Goal: Complete application form: Complete application form

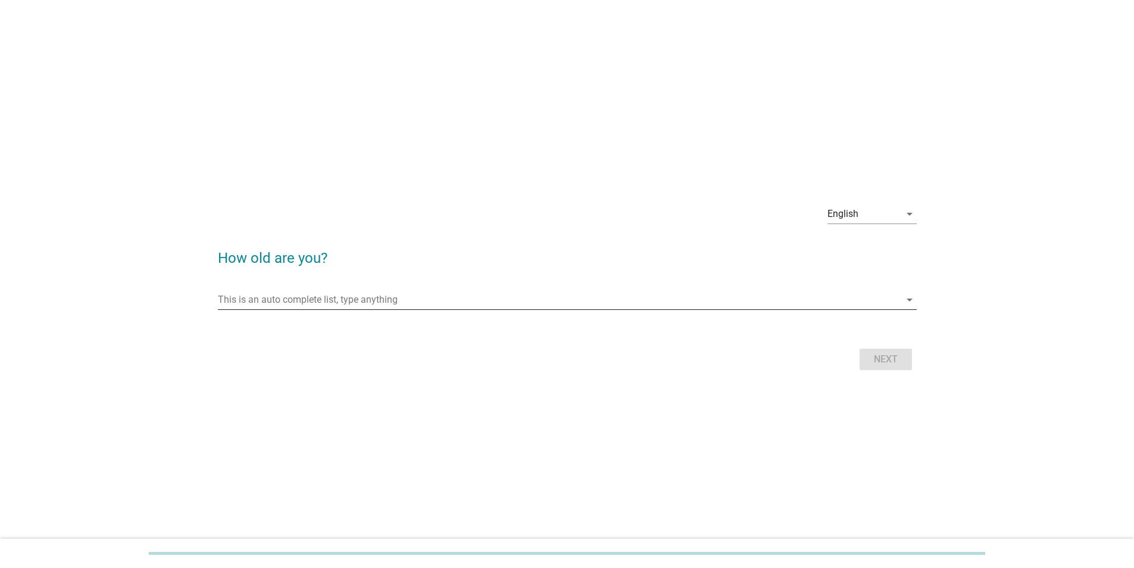
click at [296, 98] on input "This is an auto complete list, type anything" at bounding box center [559, 299] width 682 height 19
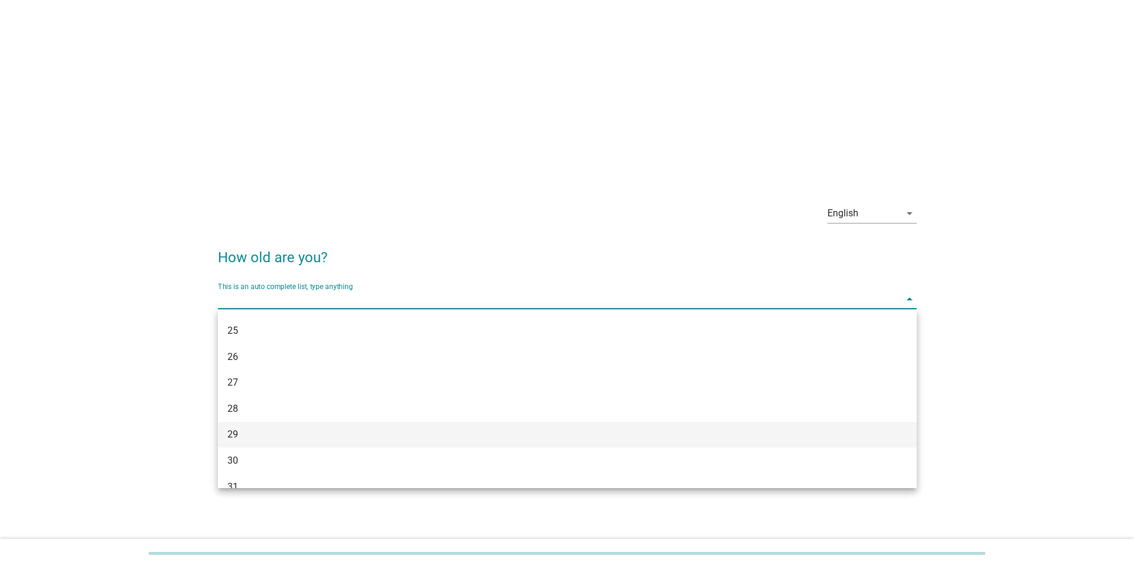
scroll to position [179, 0]
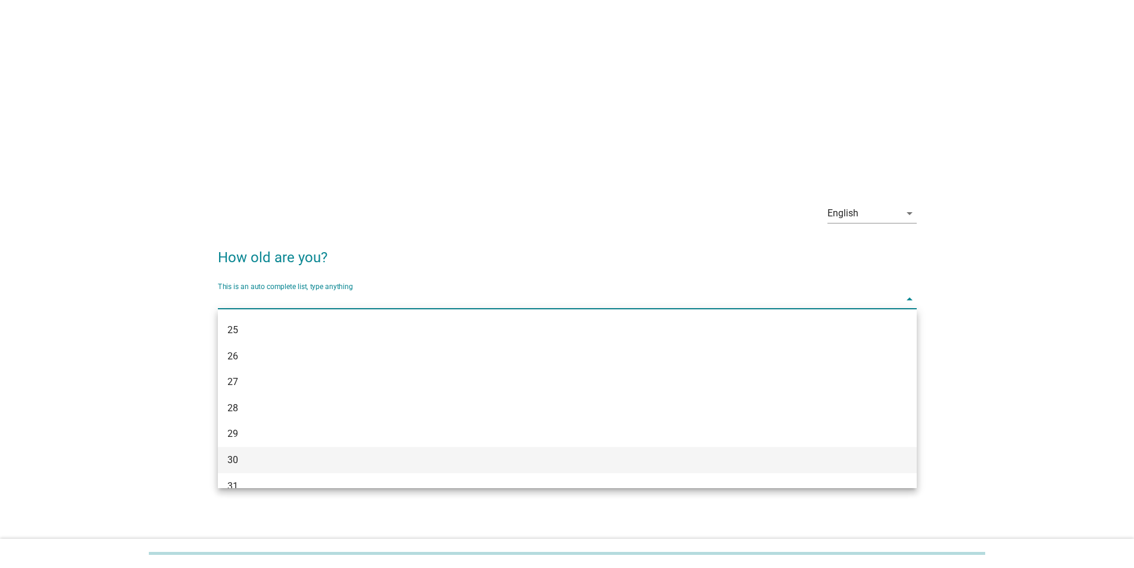
click at [250, 98] on div "30" at bounding box center [539, 460] width 624 height 14
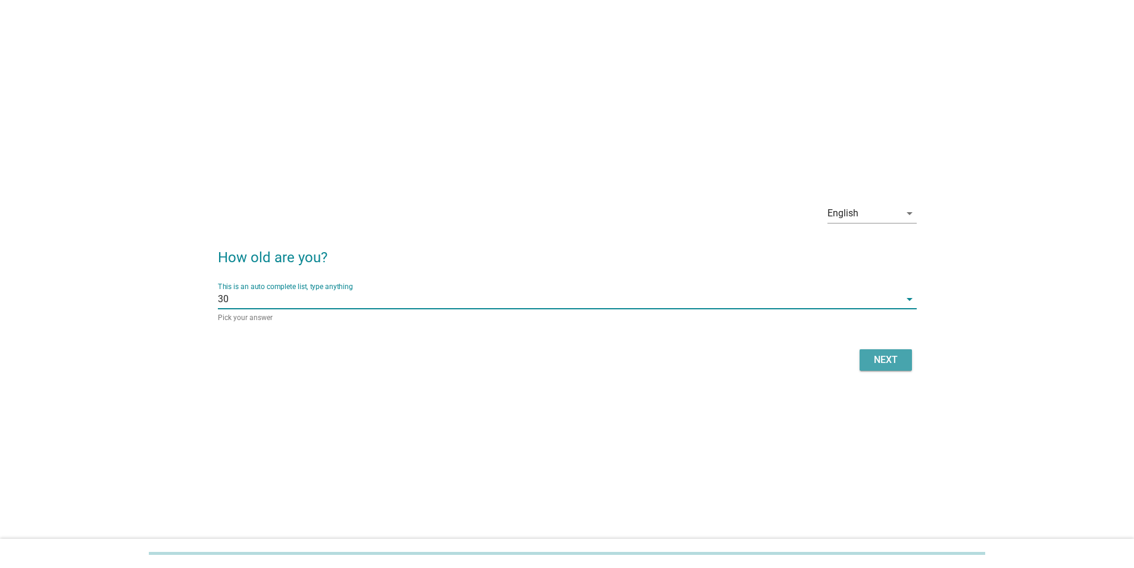
click at [362, 98] on div "Next" at bounding box center [885, 360] width 33 height 14
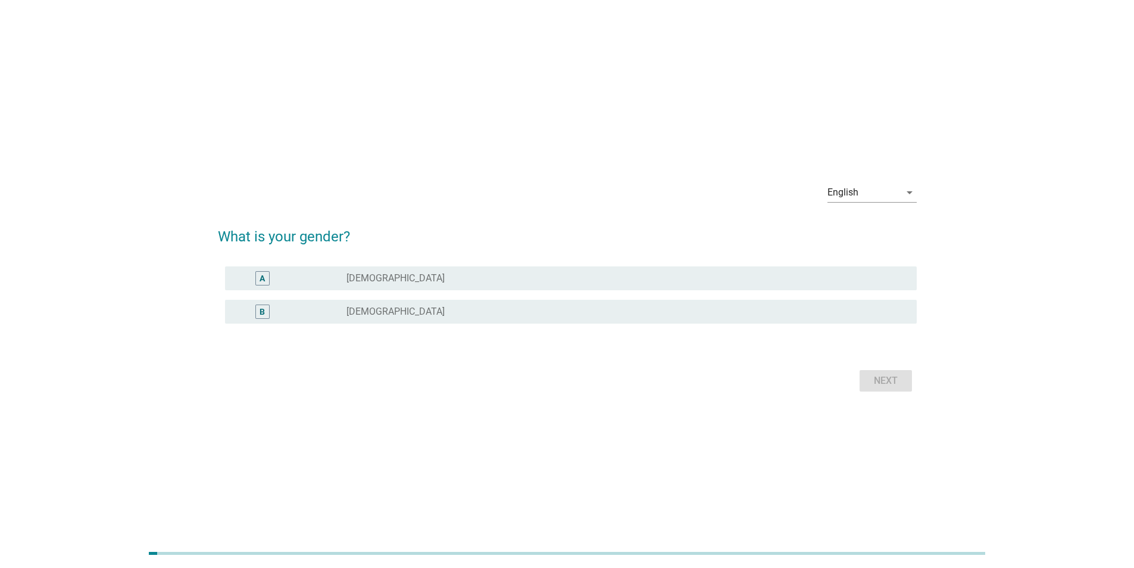
click at [362, 98] on div "radio_button_unchecked [DEMOGRAPHIC_DATA]" at bounding box center [622, 312] width 551 height 12
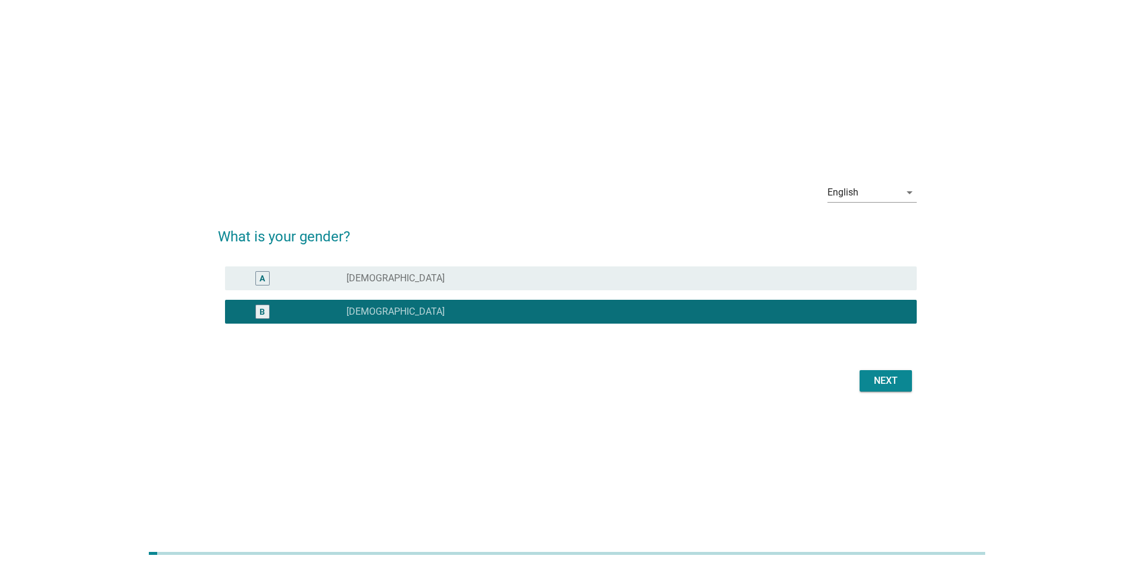
click at [362, 98] on div "Next" at bounding box center [885, 380] width 33 height 14
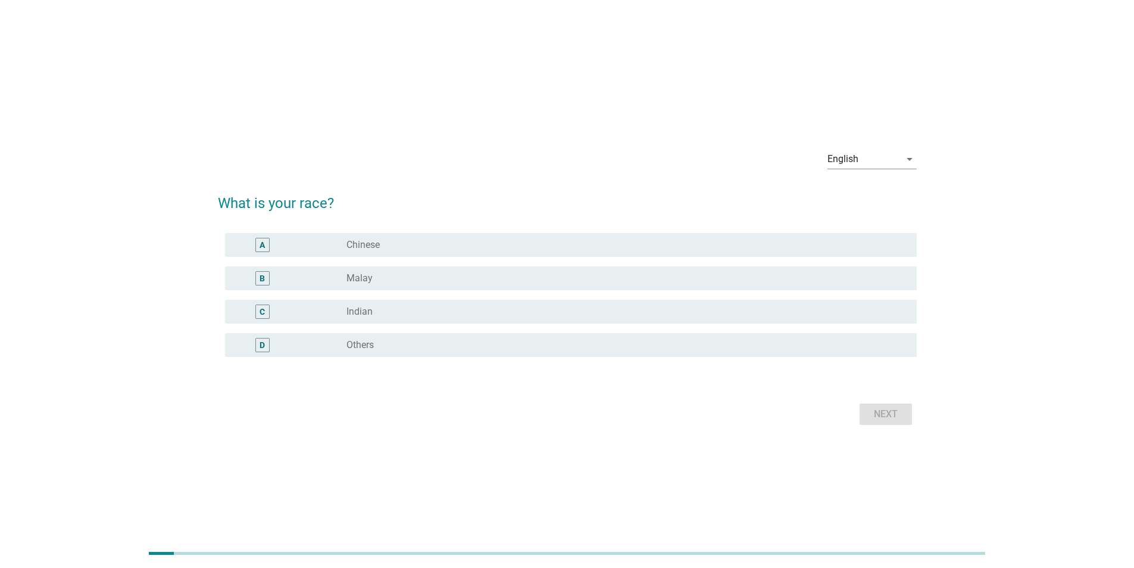
click at [357, 98] on label "Malay" at bounding box center [360, 278] width 26 height 12
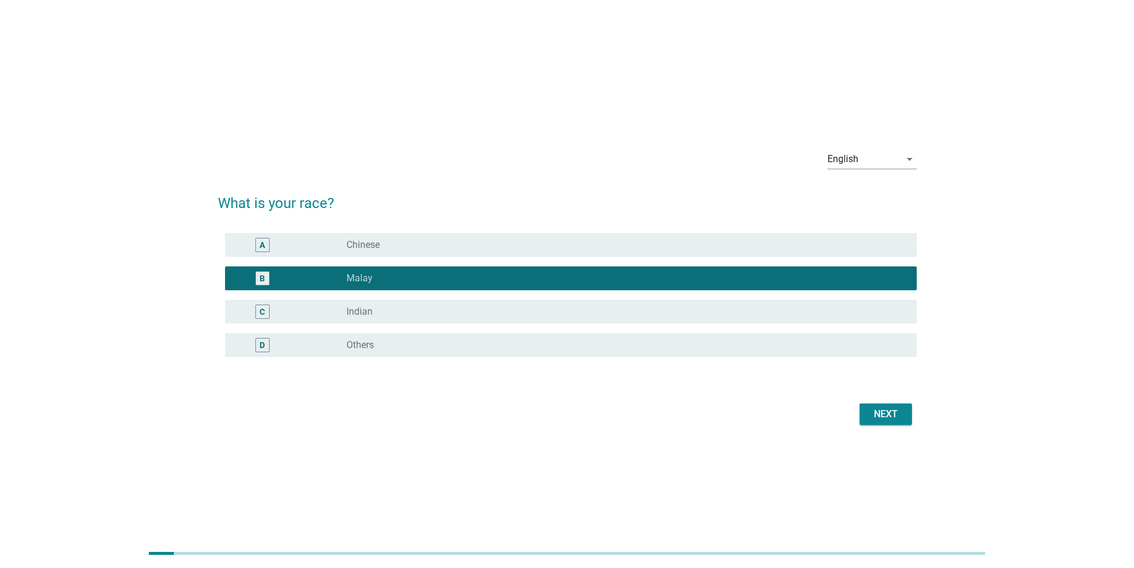
click at [362, 98] on button "Next" at bounding box center [886, 413] width 52 height 21
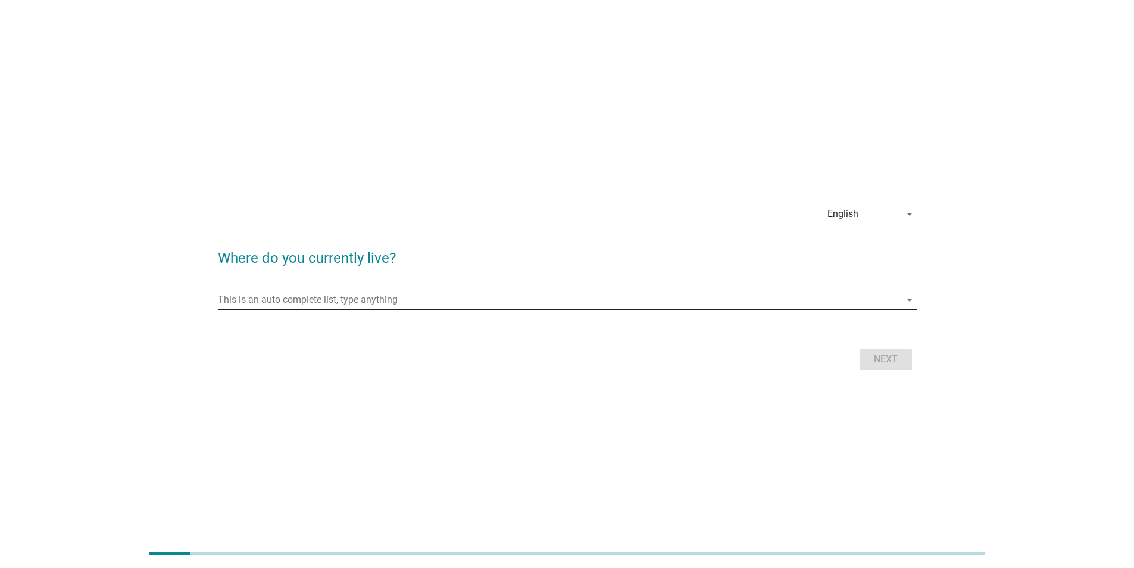
click at [291, 98] on input "This is an auto complete list, type anything" at bounding box center [559, 299] width 682 height 19
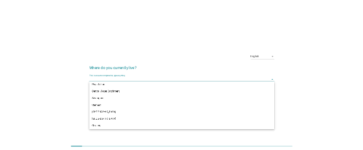
scroll to position [0, 0]
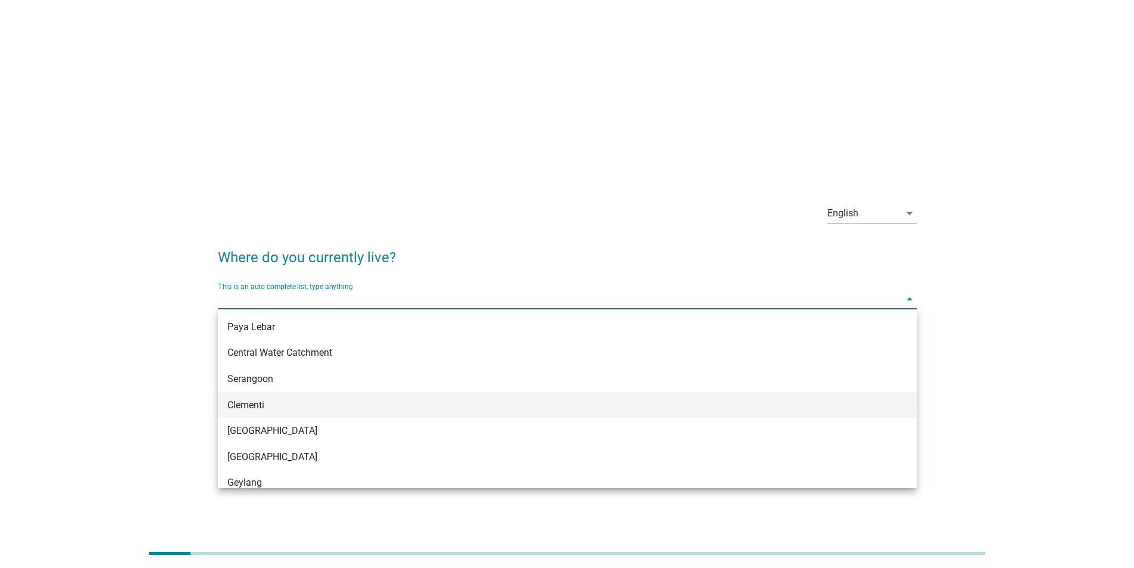
click at [273, 98] on div "Clementi" at bounding box center [539, 405] width 624 height 14
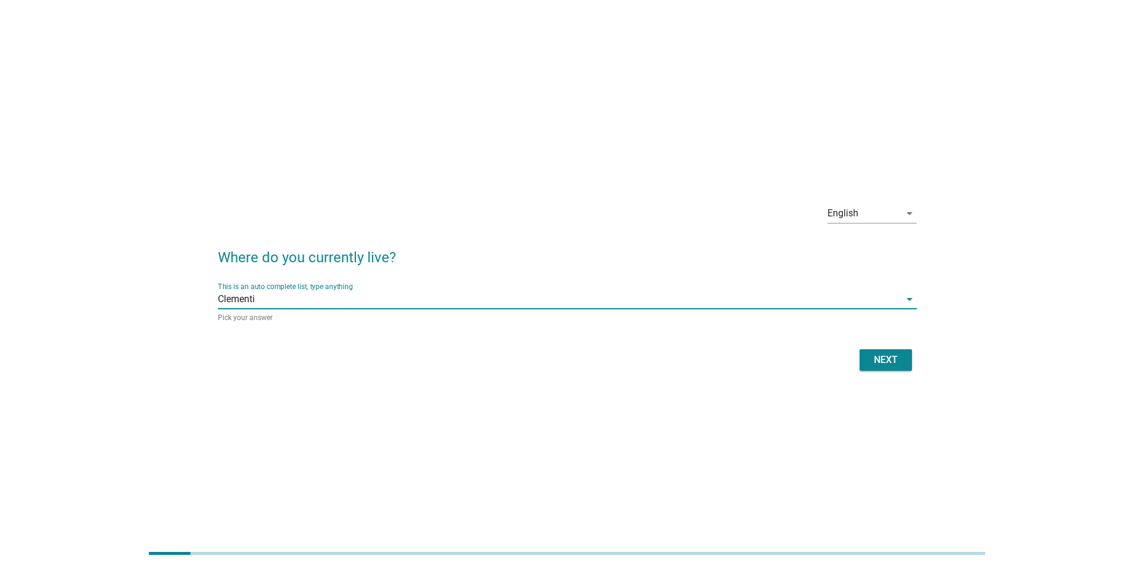
click at [362, 98] on div "Next" at bounding box center [885, 360] width 33 height 14
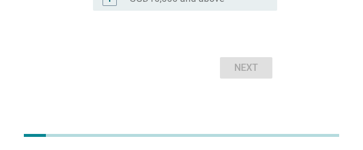
scroll to position [585, 0]
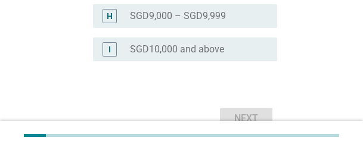
click at [163, 52] on label "SGD10,000 and above" at bounding box center [177, 49] width 94 height 12
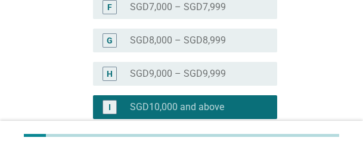
scroll to position [525, 0]
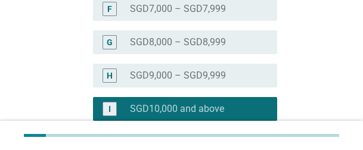
click at [166, 43] on label "SGD8,000 – SGD8,999" at bounding box center [178, 42] width 96 height 12
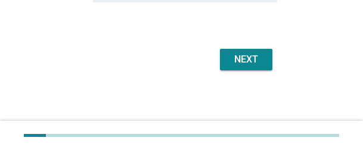
scroll to position [644, 0]
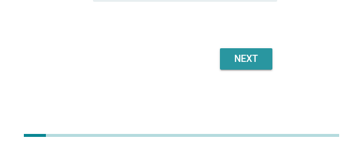
click at [258, 59] on div "Next" at bounding box center [245, 59] width 33 height 14
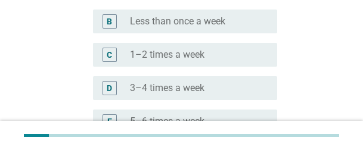
scroll to position [238, 0]
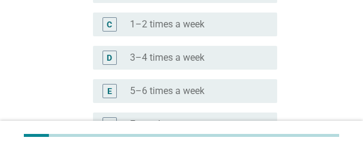
click at [174, 60] on label "3–4 times a week" at bounding box center [167, 58] width 74 height 12
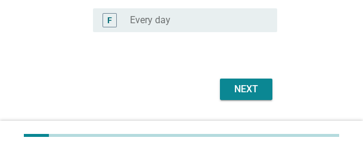
scroll to position [373, 0]
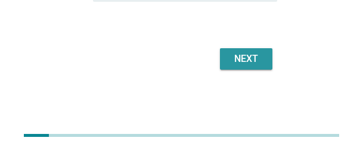
click at [245, 63] on div "Next" at bounding box center [245, 59] width 33 height 14
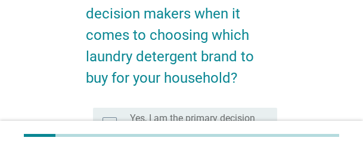
scroll to position [179, 0]
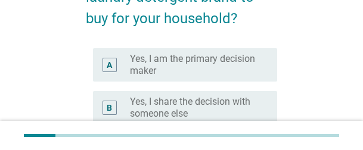
click at [172, 59] on label "Yes, I am the primary decision maker" at bounding box center [194, 65] width 128 height 24
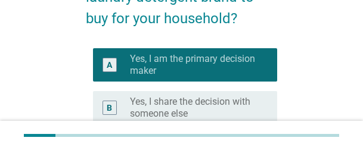
scroll to position [298, 0]
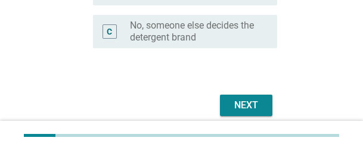
click at [246, 98] on div "Next" at bounding box center [245, 105] width 33 height 14
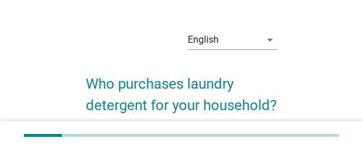
scroll to position [119, 0]
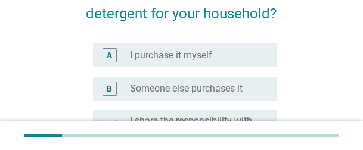
click at [186, 56] on label "I purchase it myself" at bounding box center [171, 55] width 82 height 12
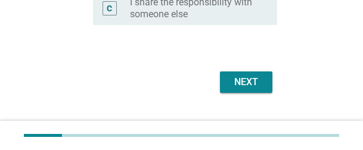
scroll to position [261, 0]
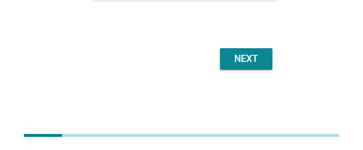
click at [253, 66] on button "Next" at bounding box center [246, 58] width 52 height 21
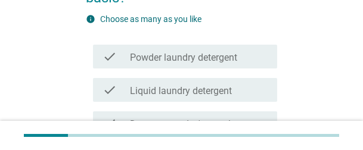
scroll to position [179, 0]
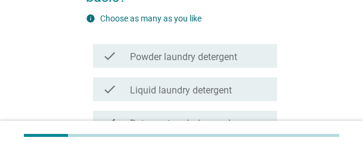
click at [189, 55] on label "Powder laundry detergent" at bounding box center [183, 57] width 107 height 12
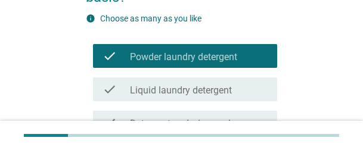
click at [177, 88] on label "Liquid laundry detergent" at bounding box center [181, 91] width 102 height 12
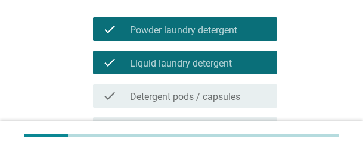
scroll to position [238, 0]
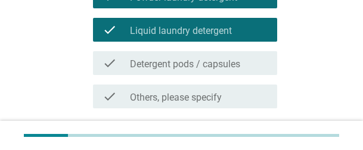
click at [166, 66] on label "Detergent pods / capsules" at bounding box center [185, 64] width 110 height 12
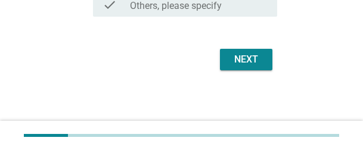
scroll to position [331, 0]
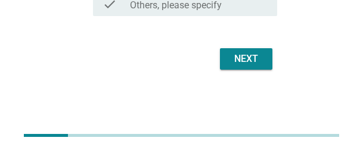
click at [244, 67] on button "Next" at bounding box center [246, 58] width 52 height 21
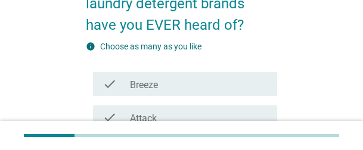
scroll to position [179, 0]
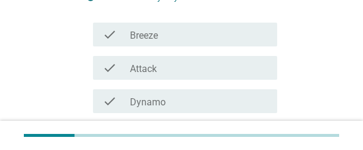
click at [160, 43] on div "check check_box_outline_blank Breeze" at bounding box center [185, 35] width 184 height 24
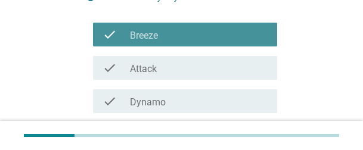
click at [157, 67] on label "Attack" at bounding box center [143, 69] width 27 height 12
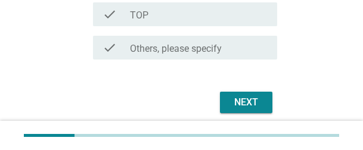
scroll to position [376, 0]
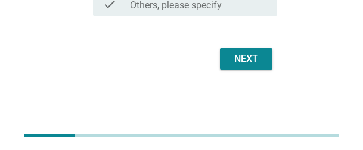
click at [255, 58] on div "Next" at bounding box center [245, 59] width 33 height 14
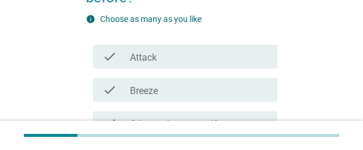
scroll to position [179, 0]
click at [171, 59] on div "check_box_outline_blank Attack" at bounding box center [199, 56] width 138 height 14
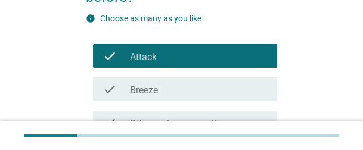
click at [169, 57] on div "check_box_outline_blank Attack" at bounding box center [199, 56] width 138 height 14
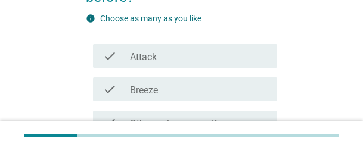
click at [169, 55] on div "check_box_outline_blank Attack" at bounding box center [199, 56] width 138 height 14
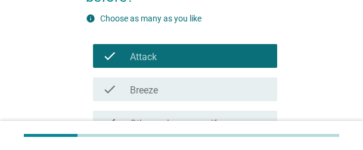
click at [152, 93] on label "Breeze" at bounding box center [144, 91] width 28 height 12
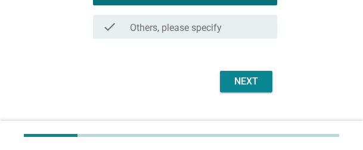
scroll to position [297, 0]
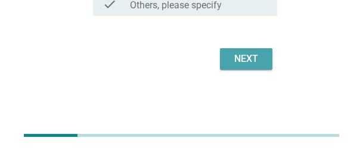
click at [238, 62] on div "Next" at bounding box center [245, 59] width 33 height 14
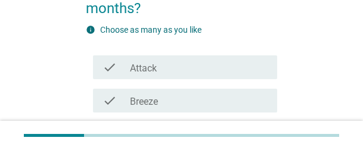
scroll to position [179, 0]
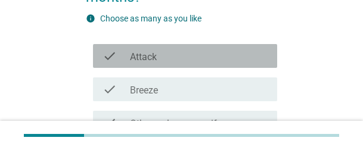
click at [167, 49] on div "check_box_outline_blank Attack" at bounding box center [199, 56] width 138 height 14
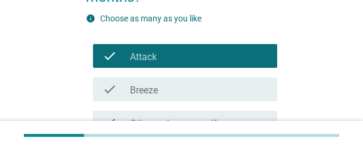
click at [164, 82] on div "check_box Breeze" at bounding box center [199, 89] width 138 height 14
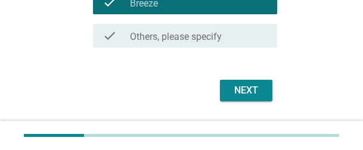
scroll to position [297, 0]
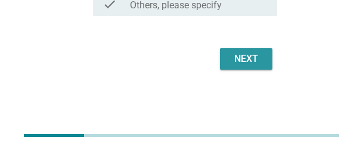
click at [247, 60] on div "Next" at bounding box center [245, 59] width 33 height 14
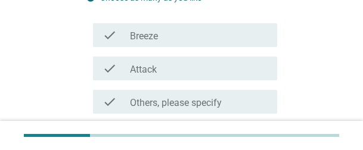
scroll to position [179, 0]
click at [190, 34] on div "check_box Breeze" at bounding box center [199, 34] width 138 height 14
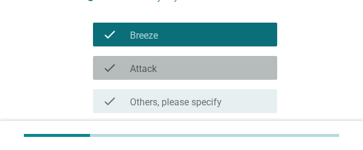
click at [173, 70] on div "check_box Attack" at bounding box center [199, 68] width 138 height 14
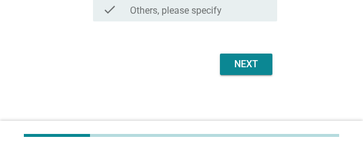
scroll to position [276, 0]
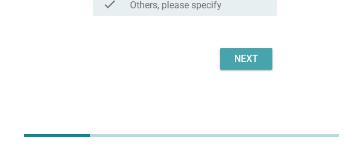
click at [227, 60] on button "Next" at bounding box center [246, 58] width 52 height 21
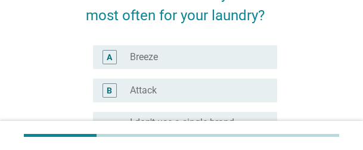
scroll to position [119, 0]
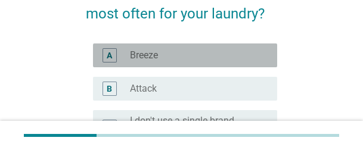
click at [207, 61] on div "radio_button_unchecked Breeze" at bounding box center [194, 55] width 128 height 12
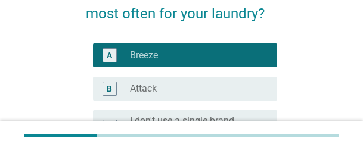
click at [191, 82] on div "radio_button_unchecked Attack" at bounding box center [199, 89] width 138 height 14
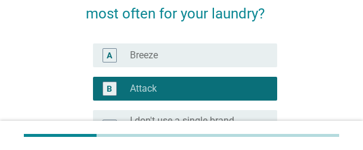
click at [185, 58] on div "radio_button_unchecked Breeze" at bounding box center [194, 55] width 128 height 12
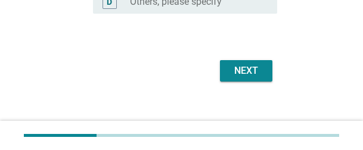
scroll to position [294, 0]
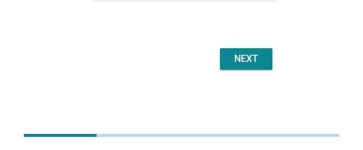
click at [246, 64] on div "Next" at bounding box center [245, 59] width 33 height 14
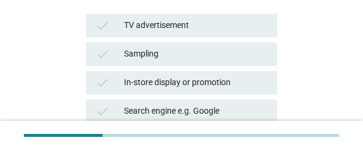
scroll to position [179, 0]
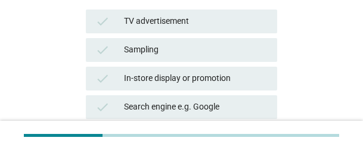
click at [221, 53] on div "Sampling" at bounding box center [196, 50] width 144 height 14
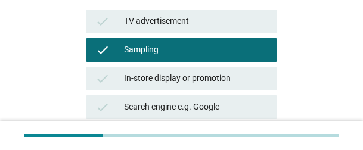
click at [190, 97] on div "check Search engine e.g. Google" at bounding box center [181, 107] width 191 height 24
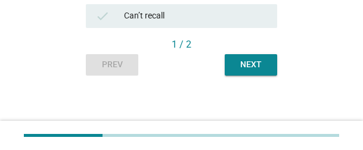
scroll to position [579, 0]
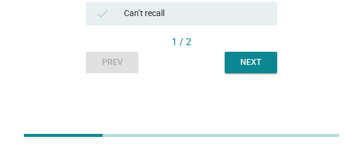
click at [263, 66] on div "Next" at bounding box center [250, 62] width 33 height 13
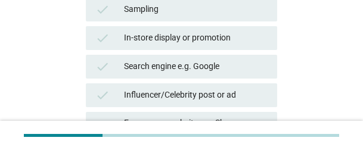
scroll to position [238, 0]
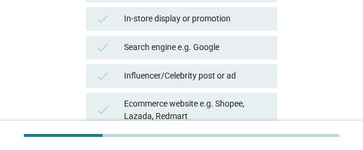
click at [227, 43] on div "Search engine e.g. Google" at bounding box center [196, 47] width 144 height 14
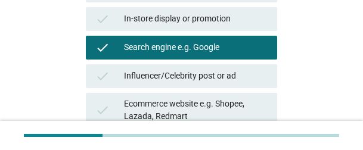
click at [189, 87] on div "check Influencer/Celebrity post or ad" at bounding box center [181, 76] width 191 height 24
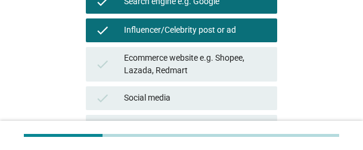
scroll to position [579, 0]
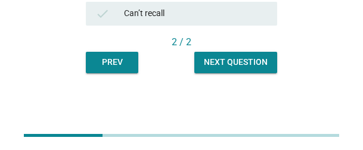
click at [261, 64] on div "Next question" at bounding box center [236, 62] width 64 height 13
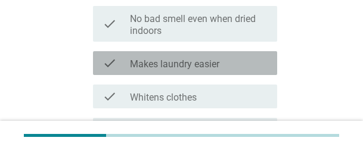
drag, startPoint x: 187, startPoint y: 64, endPoint x: 185, endPoint y: 88, distance: 24.5
click at [186, 64] on label "Makes laundry easier" at bounding box center [174, 64] width 89 height 12
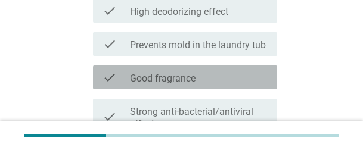
click at [176, 66] on div "check check_box_outline_blank Good fragrance" at bounding box center [185, 78] width 184 height 24
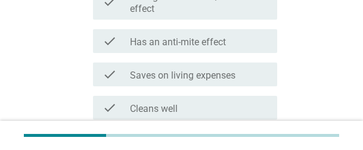
scroll to position [476, 0]
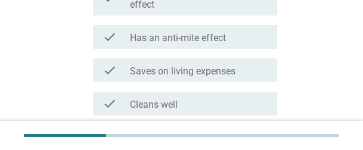
click at [178, 66] on label "Saves on living expenses" at bounding box center [182, 72] width 105 height 12
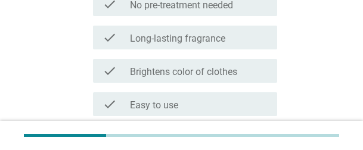
scroll to position [909, 0]
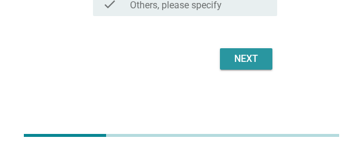
click at [266, 60] on button "Next" at bounding box center [246, 58] width 52 height 21
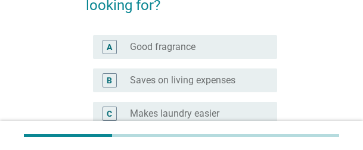
scroll to position [238, 0]
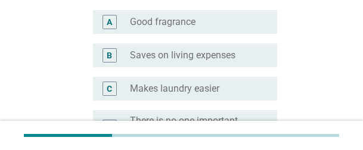
click at [163, 29] on div "radio_button_unchecked Good fragrance" at bounding box center [199, 22] width 138 height 14
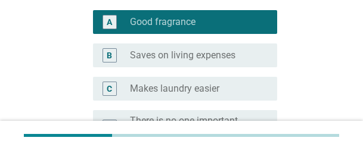
click at [160, 61] on label "Saves on living expenses" at bounding box center [182, 55] width 105 height 12
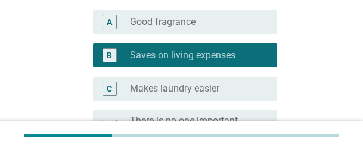
click at [173, 39] on div "B radio_button_checked Saves on living expenses" at bounding box center [181, 55] width 191 height 33
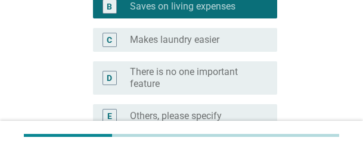
scroll to position [413, 0]
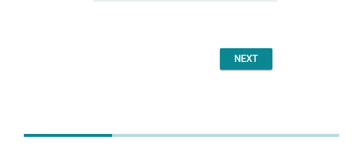
click at [260, 68] on button "Next" at bounding box center [246, 58] width 52 height 21
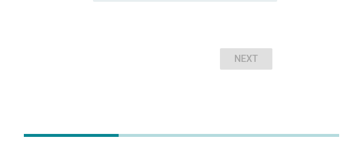
scroll to position [280, 0]
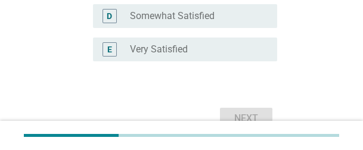
click at [182, 49] on label "Very Satisfied" at bounding box center [159, 49] width 58 height 12
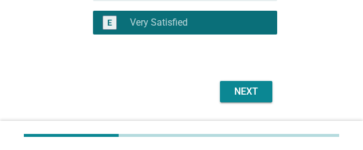
scroll to position [339, 0]
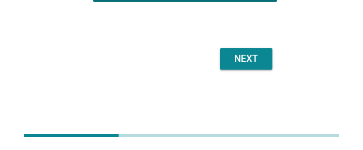
click at [260, 64] on div "Next" at bounding box center [245, 59] width 33 height 14
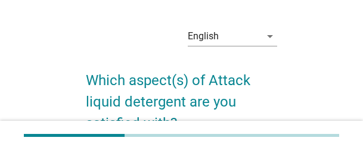
scroll to position [0, 0]
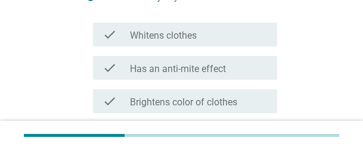
click at [197, 43] on div "check check_box_outline_blank Whitens clothes" at bounding box center [185, 35] width 184 height 24
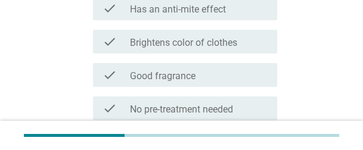
click at [197, 54] on div "check check_box_outline_blank Brightens color of clothes" at bounding box center [181, 41] width 191 height 33
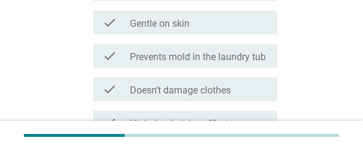
click at [185, 36] on div "check check_box_outline_blank Gentle on skin" at bounding box center [181, 22] width 191 height 33
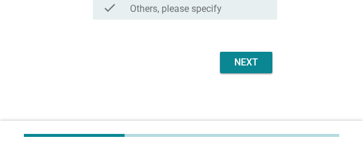
scroll to position [912, 0]
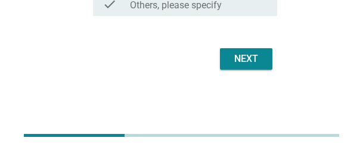
click at [259, 62] on div "Next" at bounding box center [245, 59] width 33 height 14
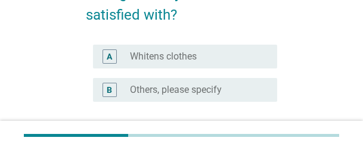
scroll to position [179, 0]
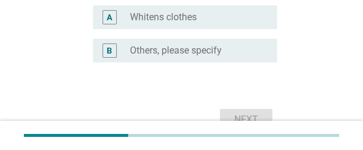
click at [169, 23] on label "Whitens clothes" at bounding box center [163, 17] width 67 height 12
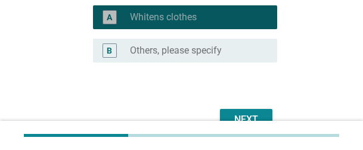
click at [170, 48] on label "Others, please specify" at bounding box center [176, 51] width 92 height 12
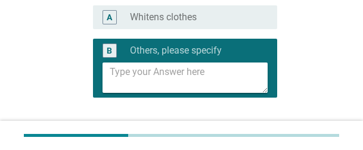
click at [233, 18] on div "radio_button_unchecked Whitens clothes" at bounding box center [194, 17] width 128 height 12
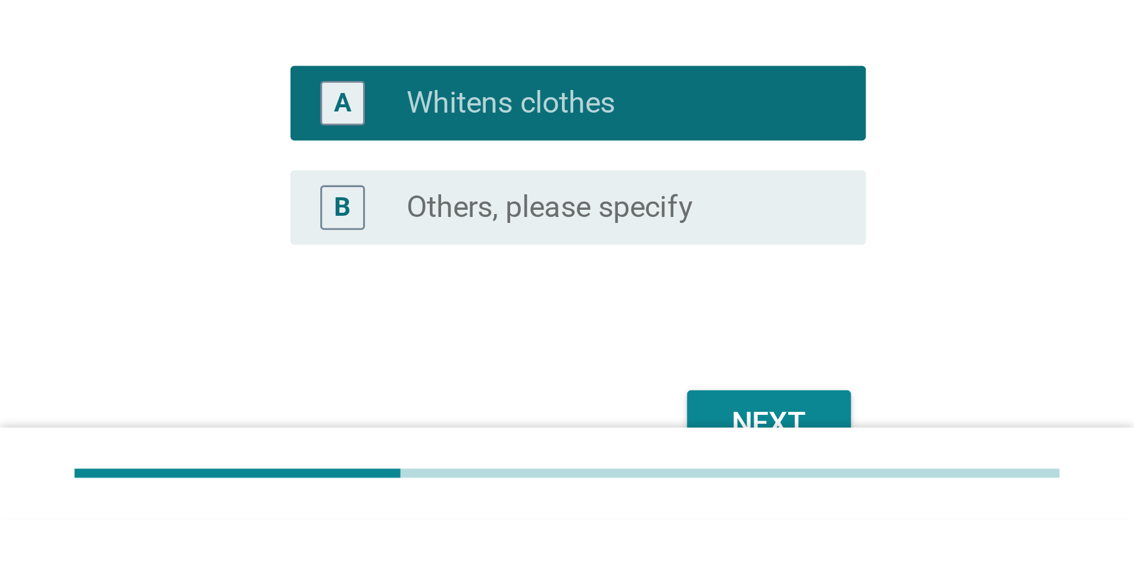
scroll to position [29, 0]
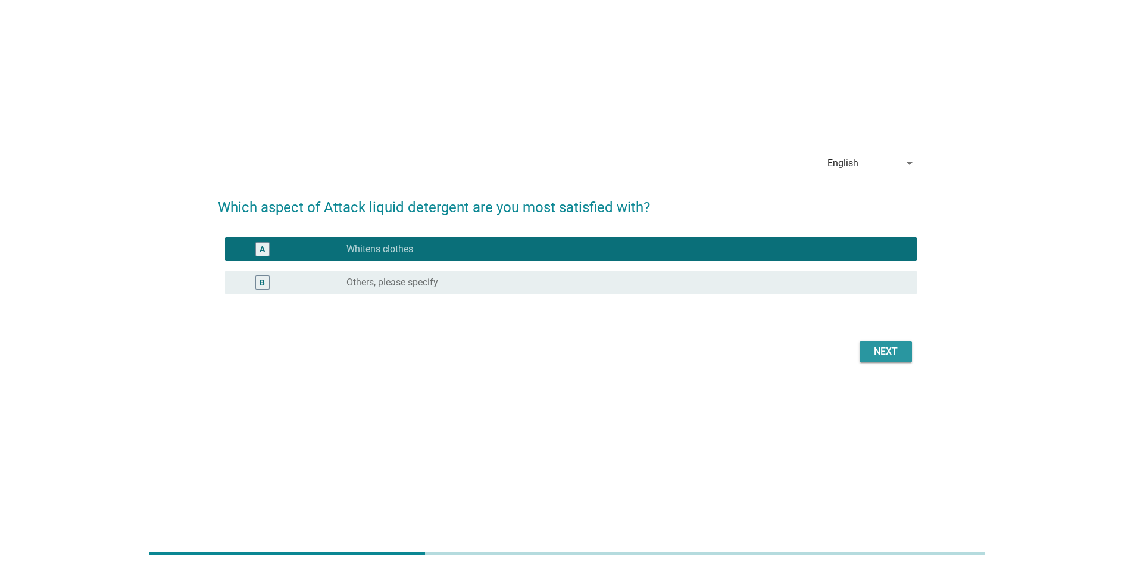
drag, startPoint x: 877, startPoint y: 344, endPoint x: 883, endPoint y: 343, distance: 6.0
click at [362, 98] on div "Next" at bounding box center [885, 351] width 33 height 14
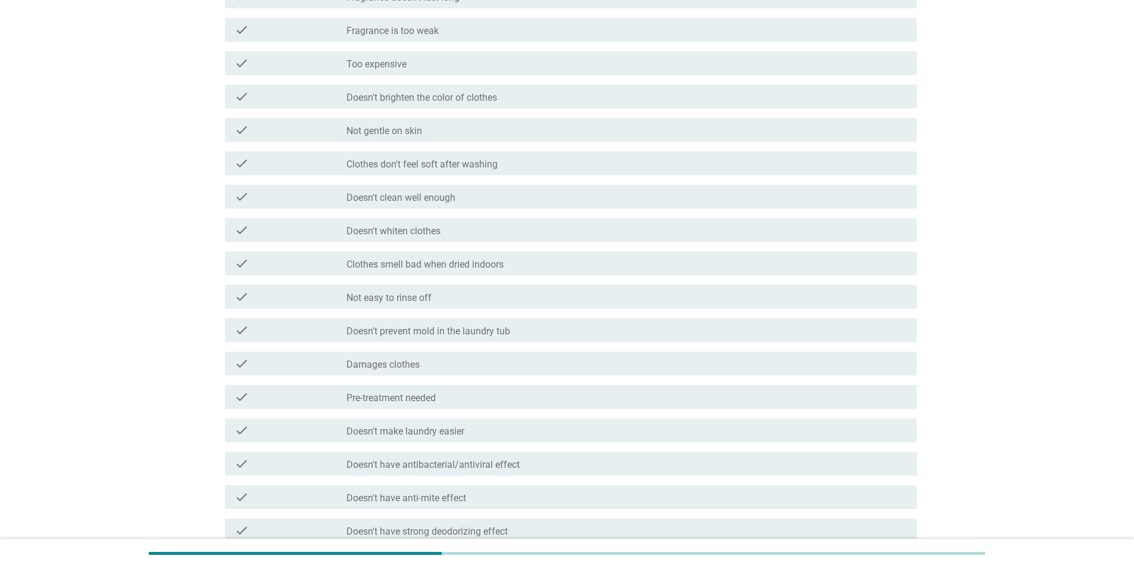
scroll to position [425, 0]
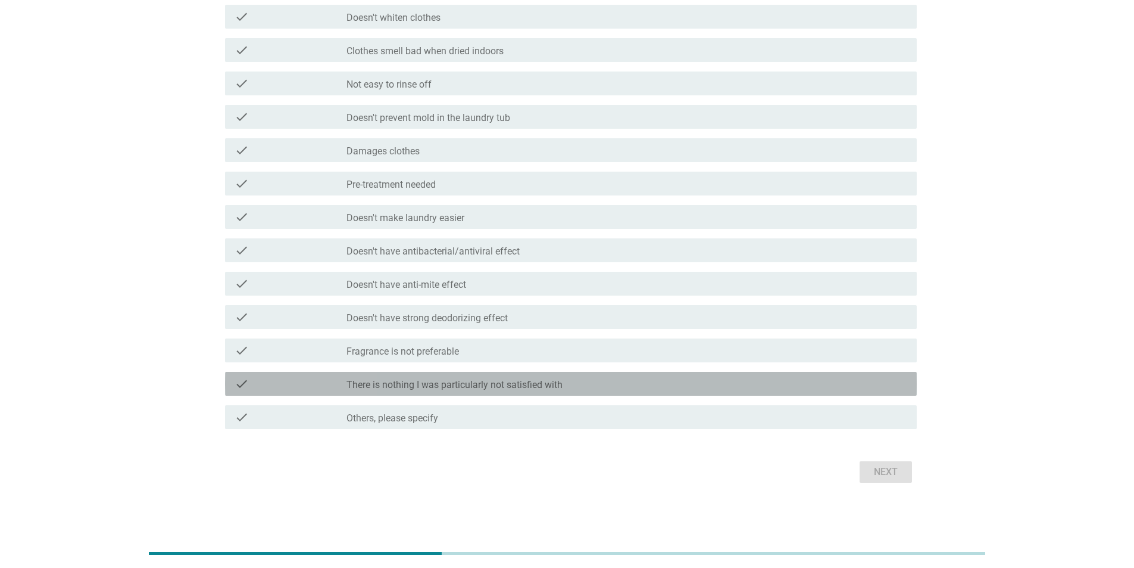
drag, startPoint x: 420, startPoint y: 386, endPoint x: 557, endPoint y: 406, distance: 138.4
click at [362, 98] on label "There is nothing I was particularly not satisfied with" at bounding box center [455, 385] width 216 height 12
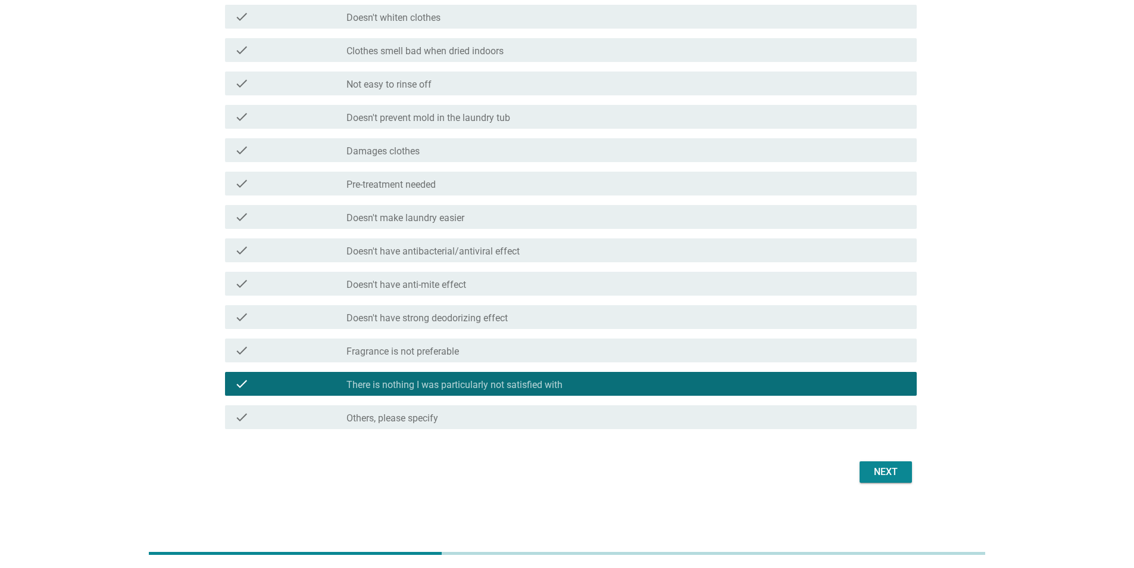
click at [362, 98] on div "Next" at bounding box center [885, 472] width 33 height 14
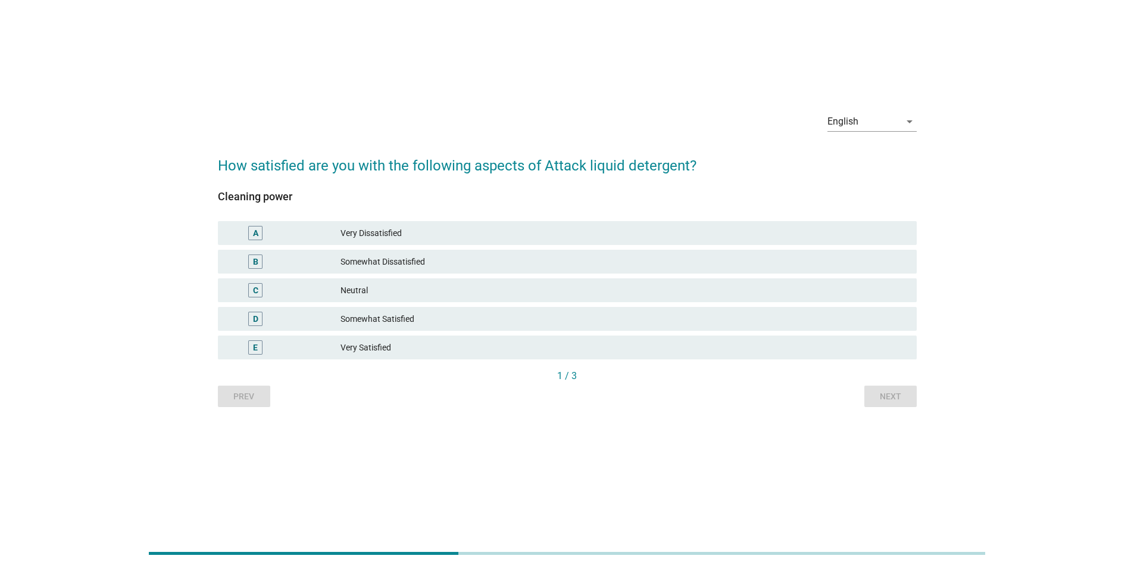
scroll to position [0, 0]
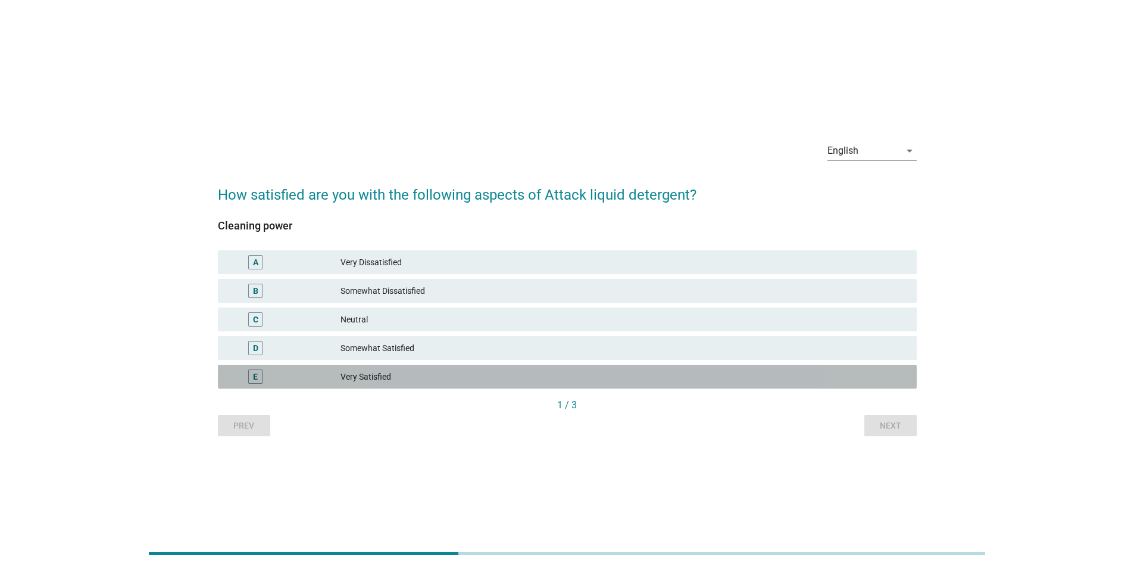
click at [362, 98] on div "Very Satisfied" at bounding box center [624, 376] width 567 height 14
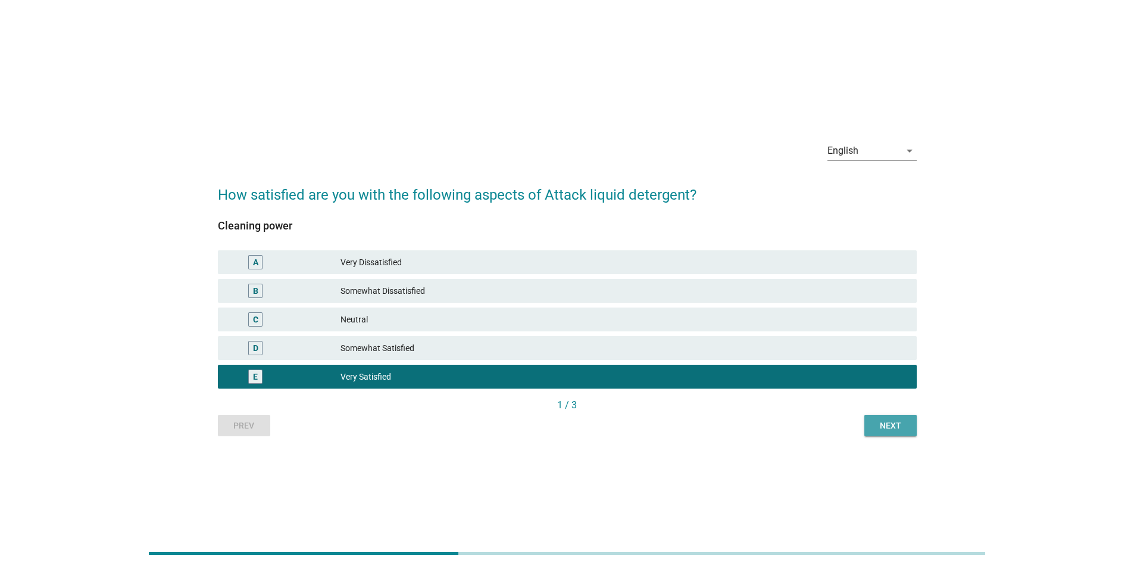
click at [362, 98] on div "Next" at bounding box center [890, 425] width 33 height 13
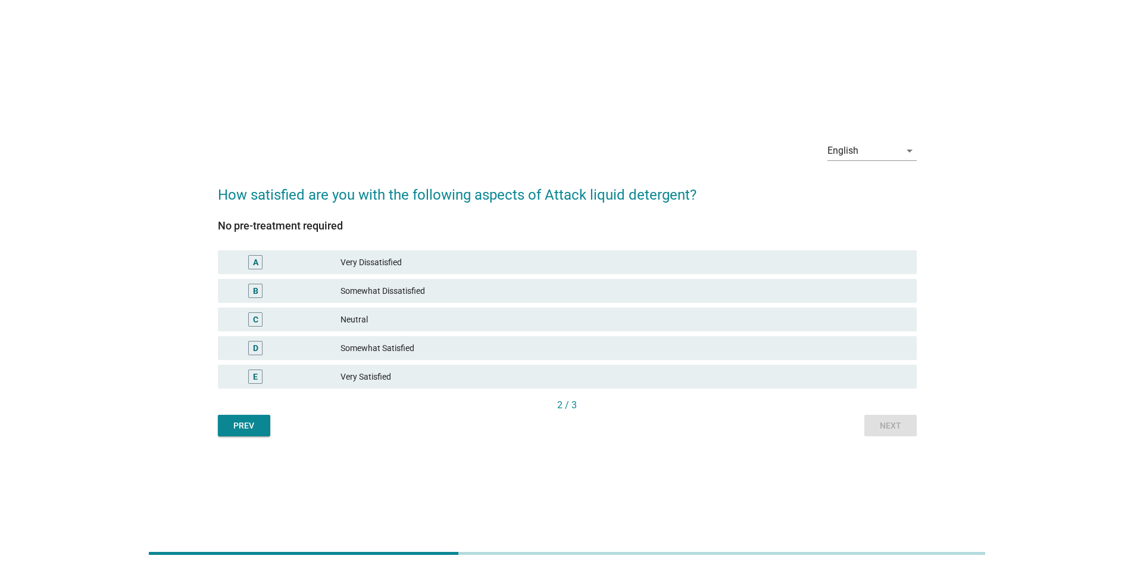
click at [362, 98] on div "Very Satisfied" at bounding box center [624, 376] width 567 height 14
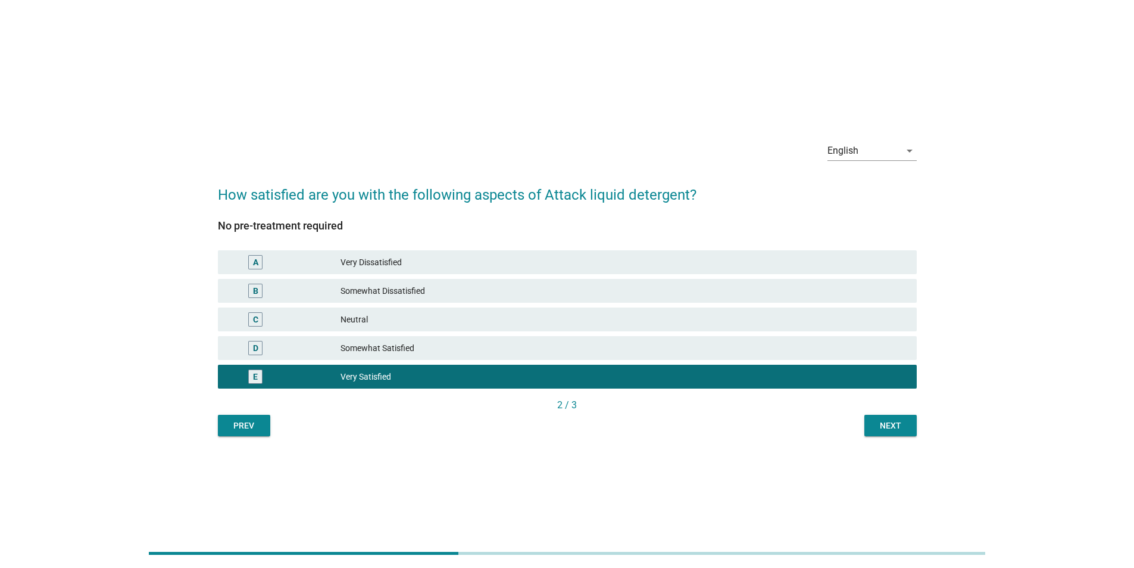
click at [362, 98] on div "Next" at bounding box center [890, 425] width 33 height 13
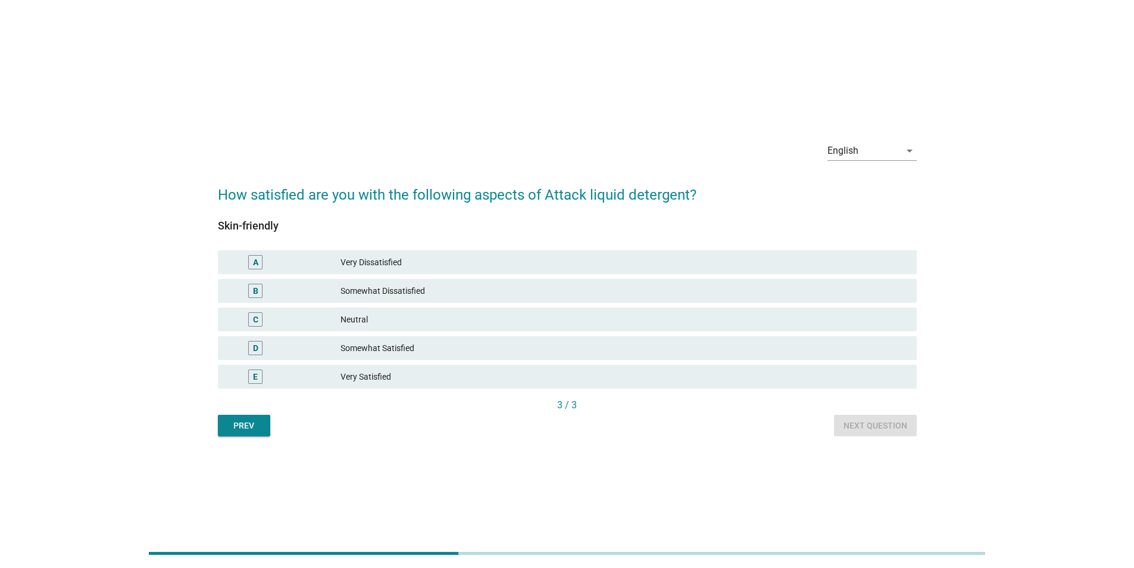
click at [362, 98] on div "Very Satisfied" at bounding box center [624, 376] width 567 height 14
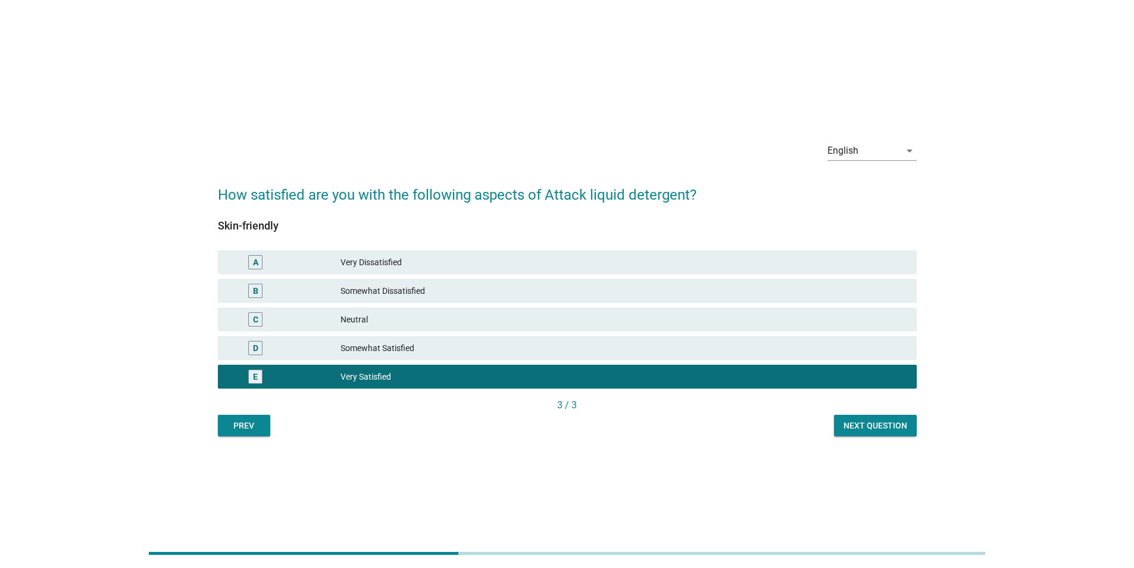
click at [362, 98] on button "Next question" at bounding box center [875, 424] width 83 height 21
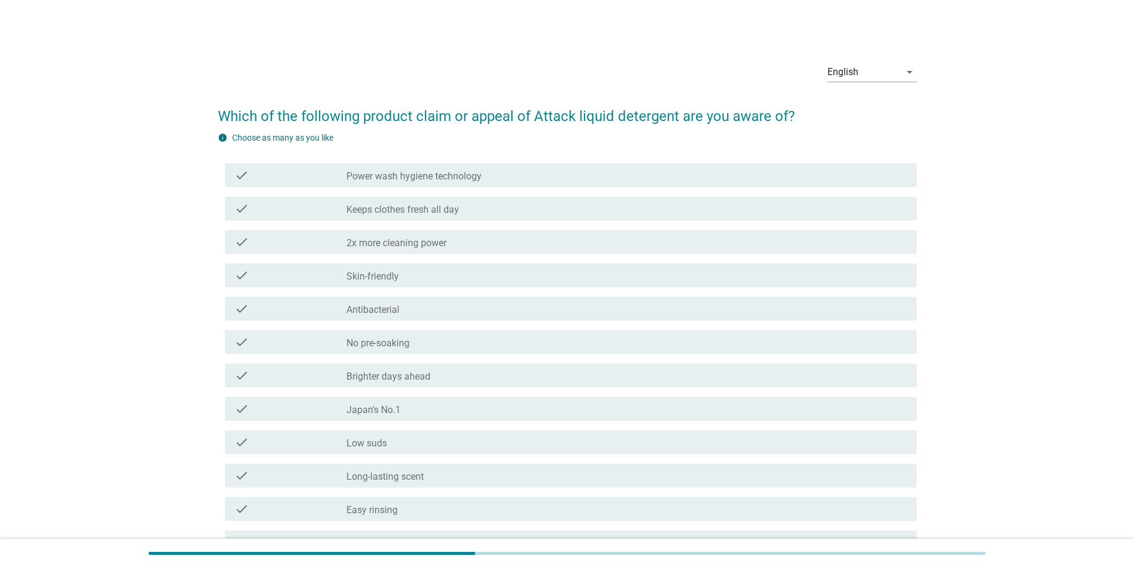
click at [362, 98] on div "check check_box_outline_blank Power wash hygiene technology" at bounding box center [571, 175] width 692 height 24
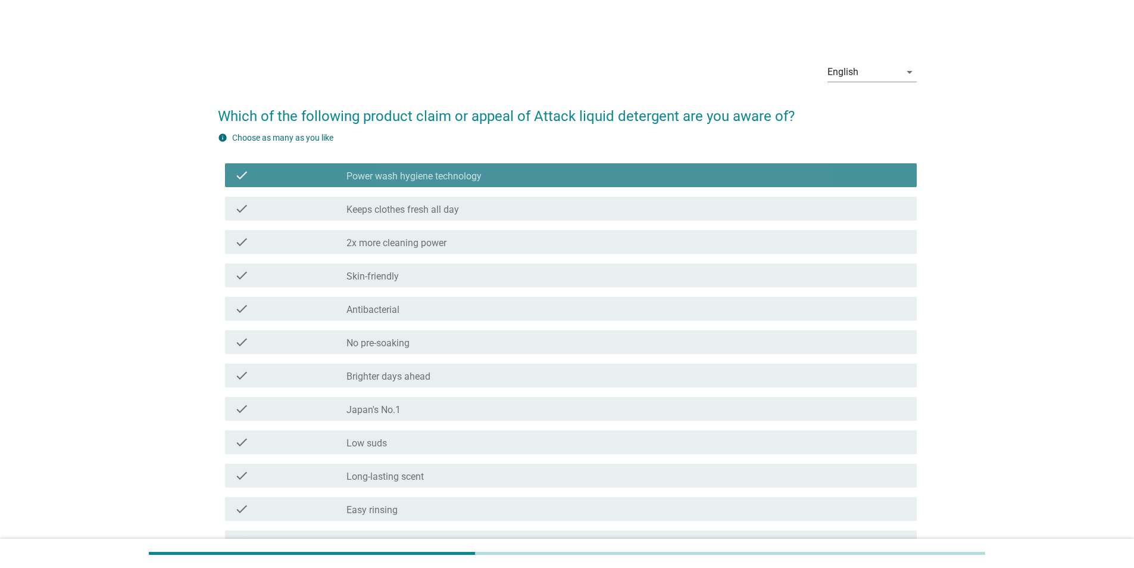
click at [362, 98] on div "check check_box_outline_blank 2x more cleaning power" at bounding box center [571, 242] width 692 height 24
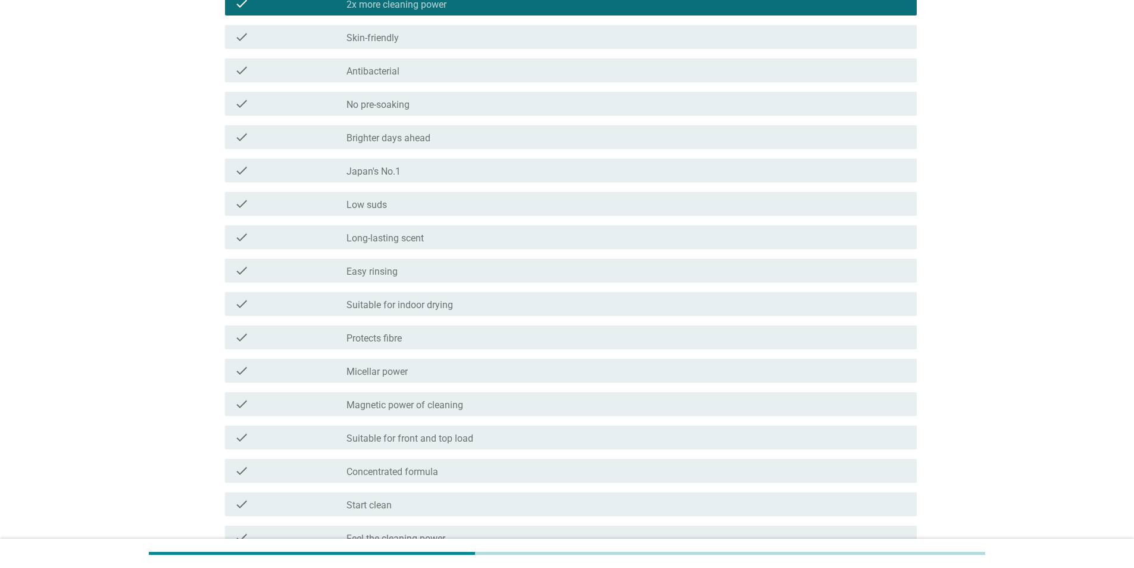
click at [362, 98] on div "check check_box_outline_blank Brighter days ahead" at bounding box center [567, 136] width 699 height 33
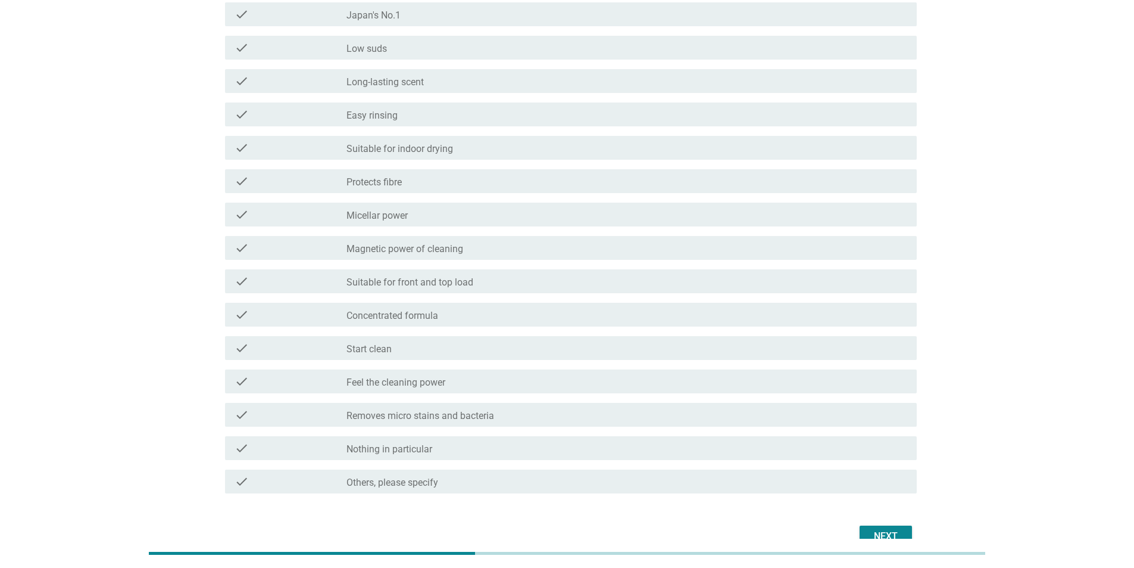
scroll to position [280, 0]
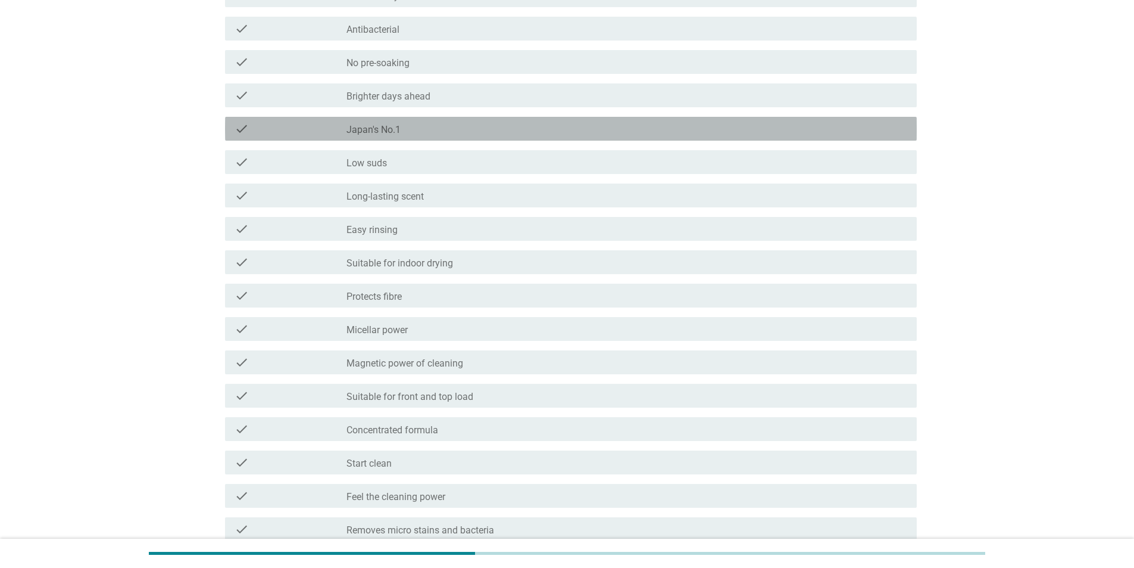
click at [362, 98] on div "check_box_outline_blank Japan's No.1" at bounding box center [627, 128] width 561 height 14
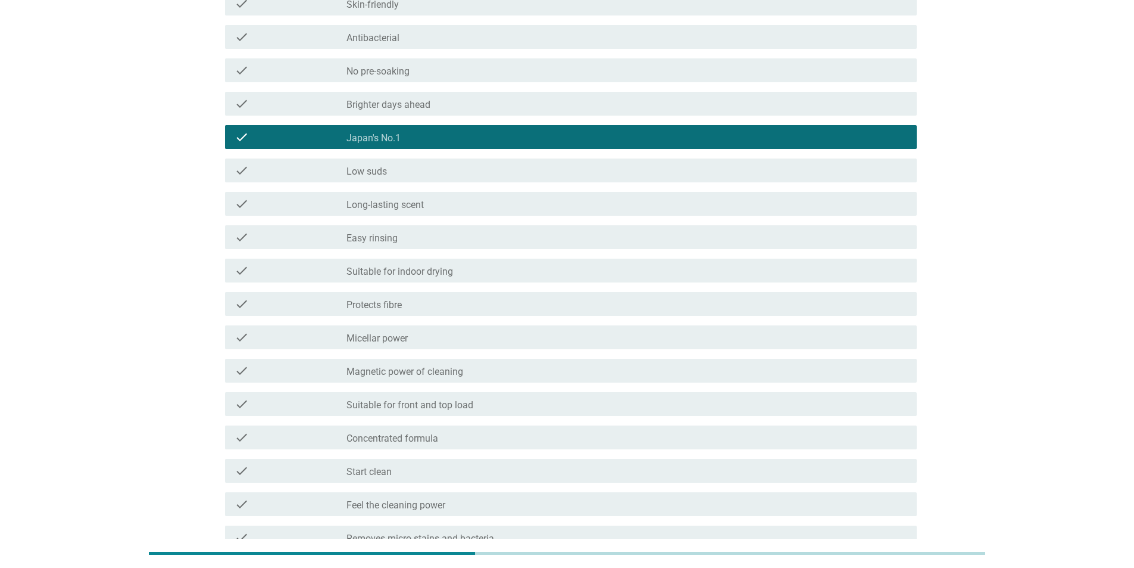
scroll to position [101, 0]
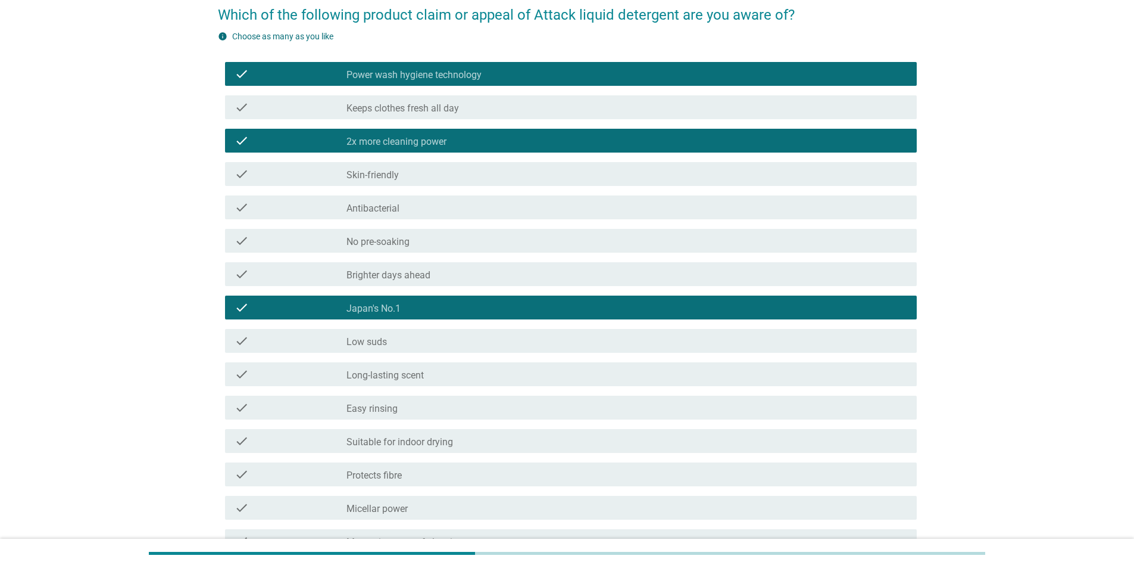
click at [362, 98] on div "check_box_outline_blank Brighter days ahead" at bounding box center [627, 274] width 561 height 14
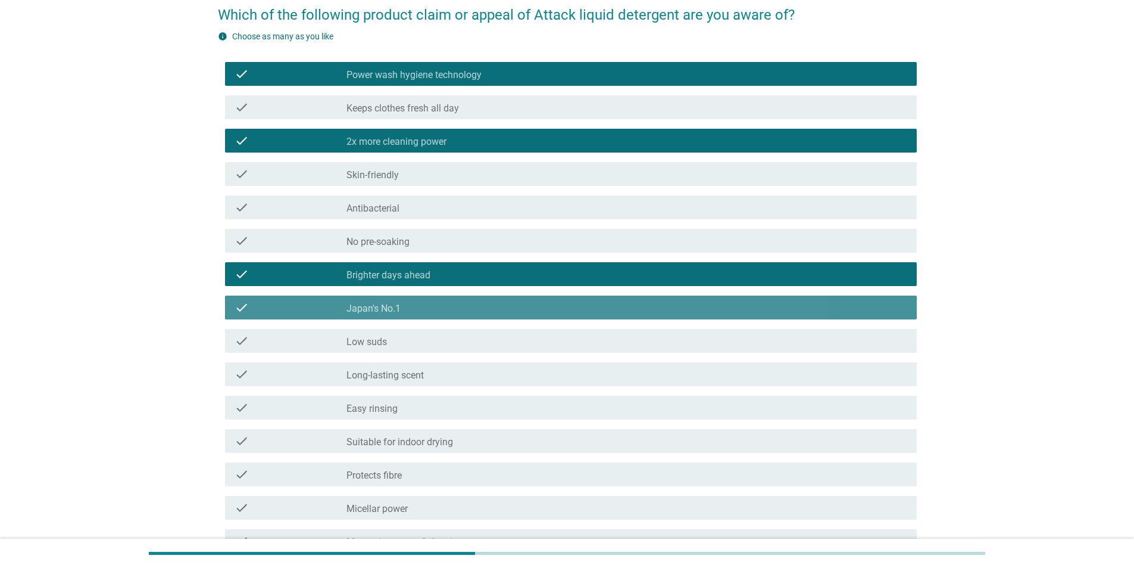
click at [362, 98] on div "check check_box_outline_blank Japan's No.1" at bounding box center [571, 307] width 692 height 24
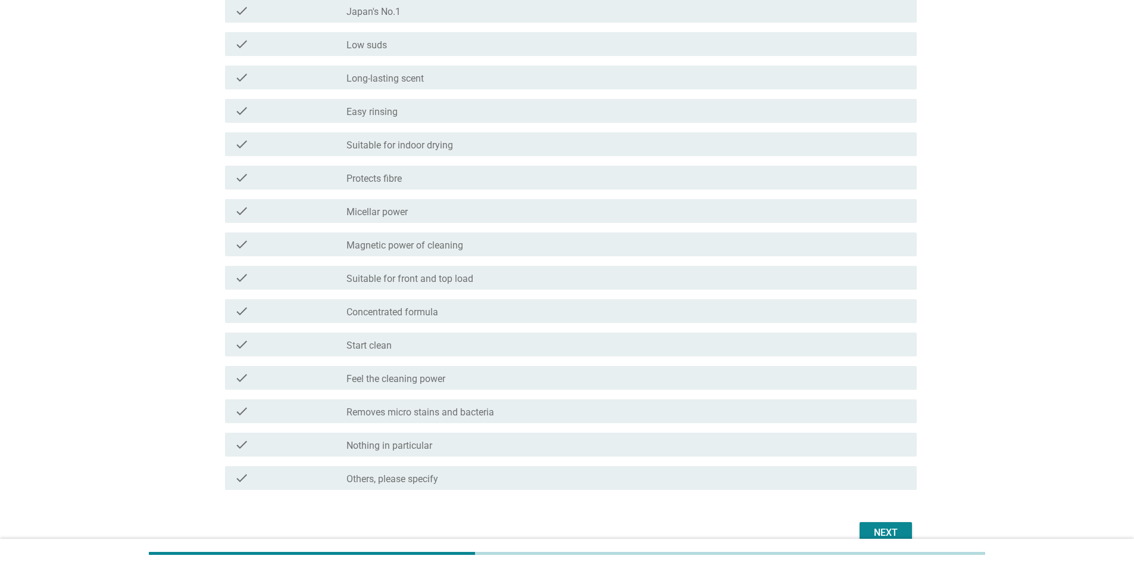
scroll to position [459, 0]
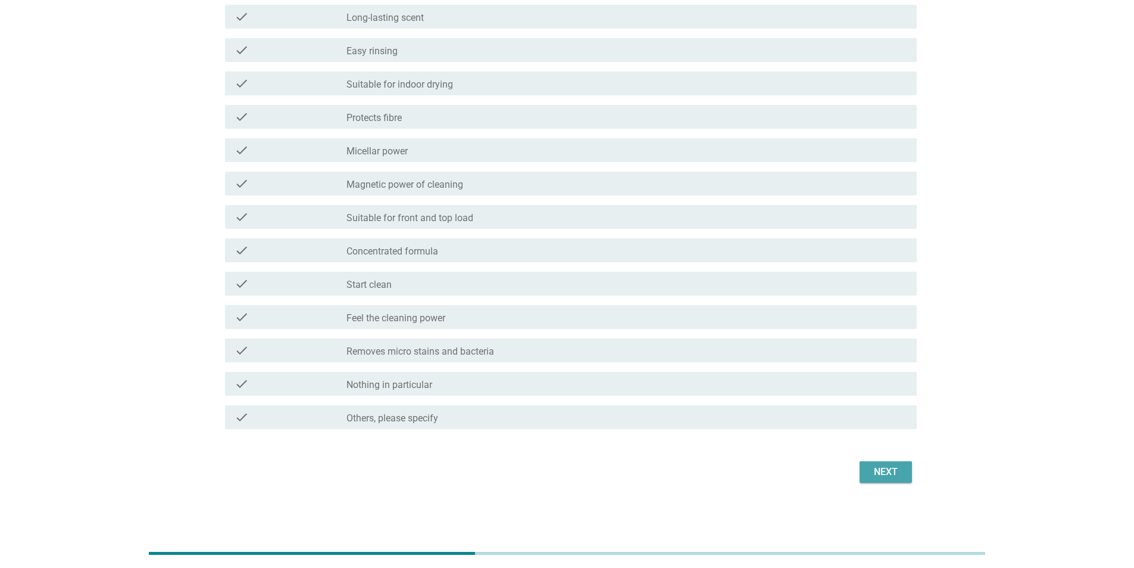
click at [362, 98] on div "Next" at bounding box center [885, 472] width 33 height 14
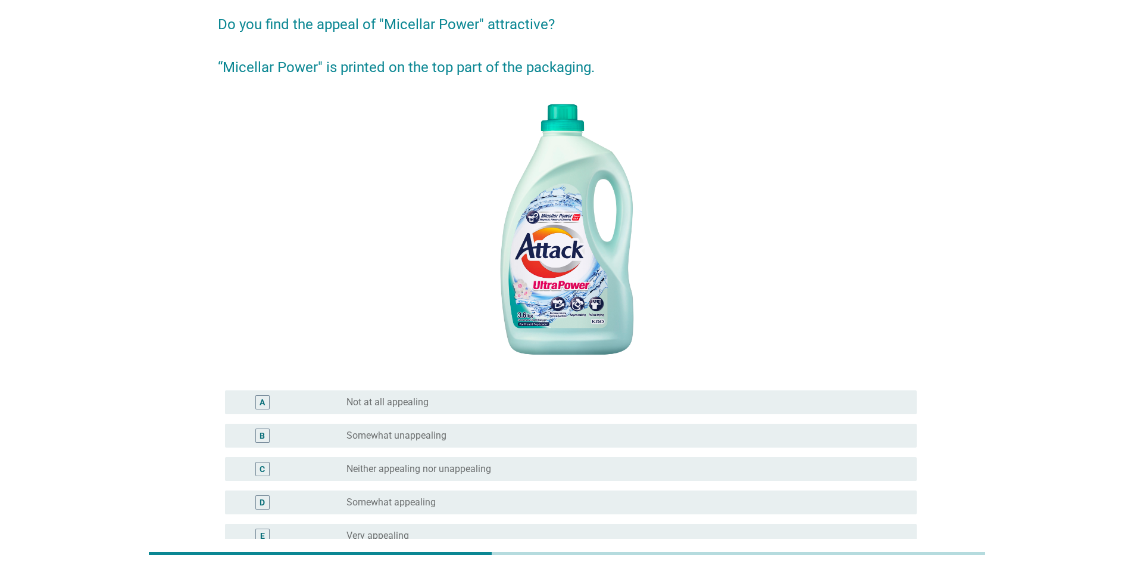
scroll to position [225, 0]
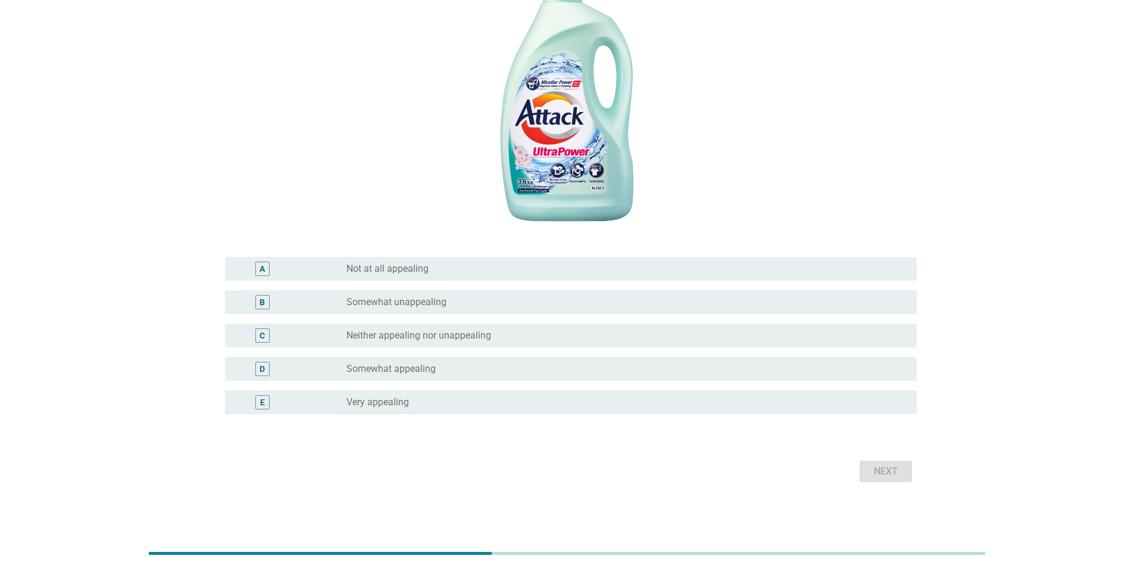
drag, startPoint x: 373, startPoint y: 402, endPoint x: 400, endPoint y: 405, distance: 26.4
click at [362, 98] on label "Very appealing" at bounding box center [378, 402] width 63 height 12
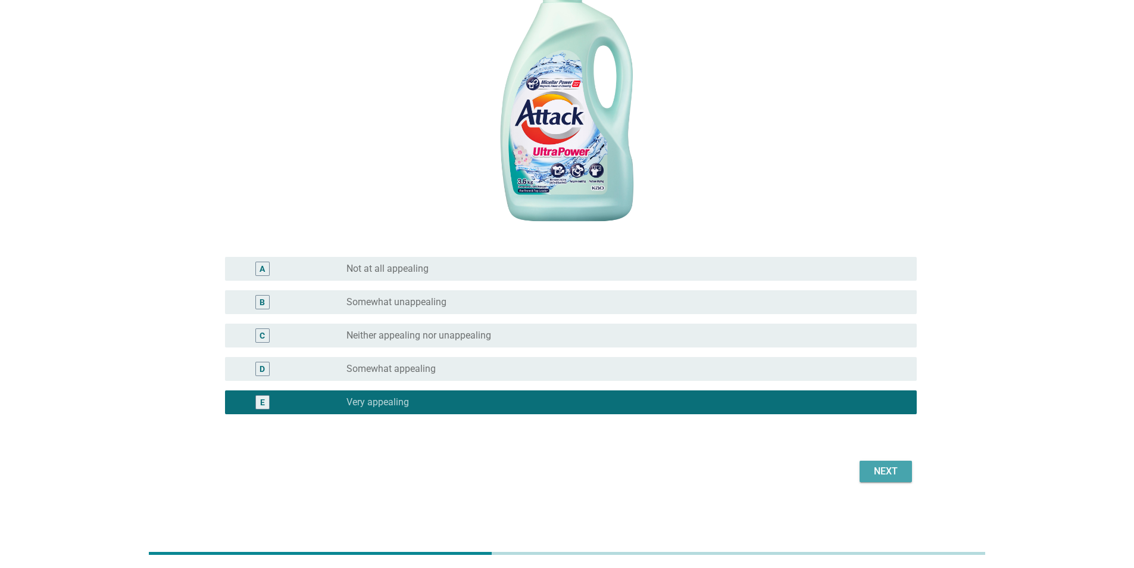
click at [362, 98] on div "Next" at bounding box center [885, 471] width 33 height 14
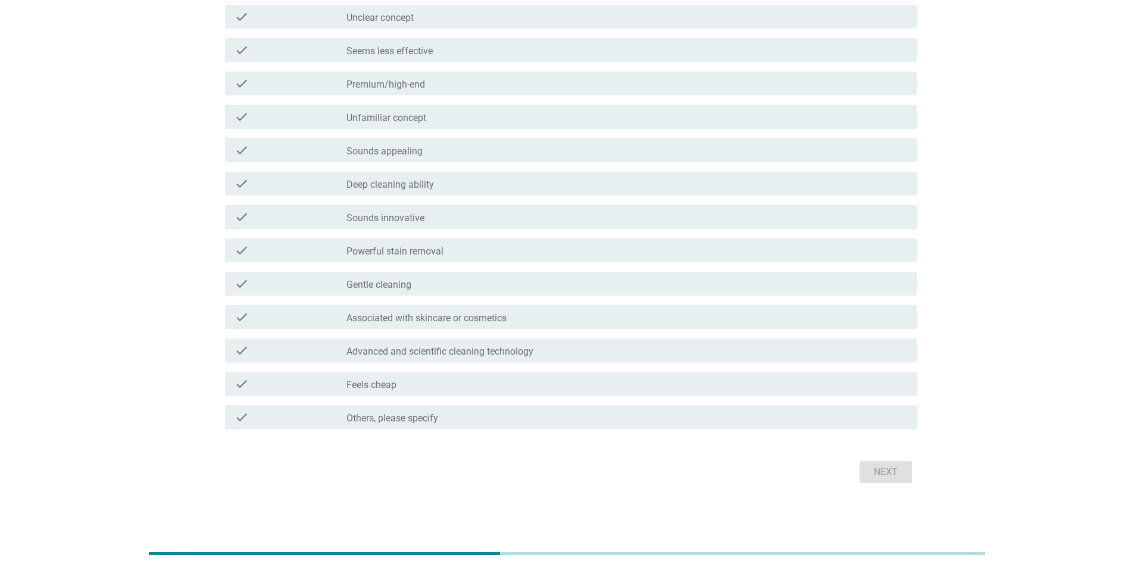
click at [362, 98] on label "Sounds innovative" at bounding box center [386, 218] width 78 height 12
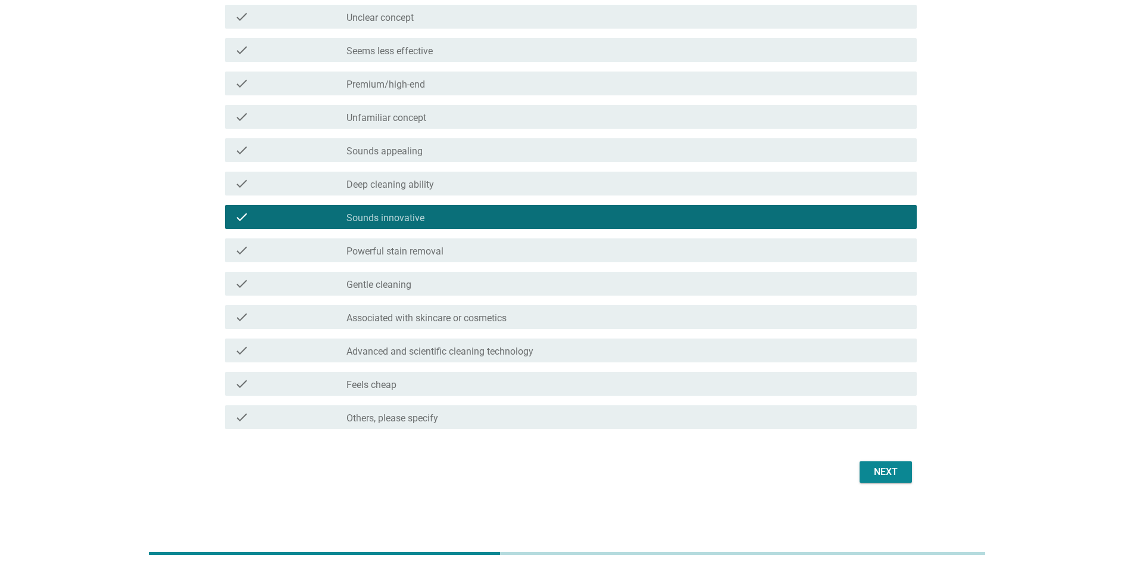
click at [362, 98] on label "Powerful stain removal" at bounding box center [395, 251] width 97 height 12
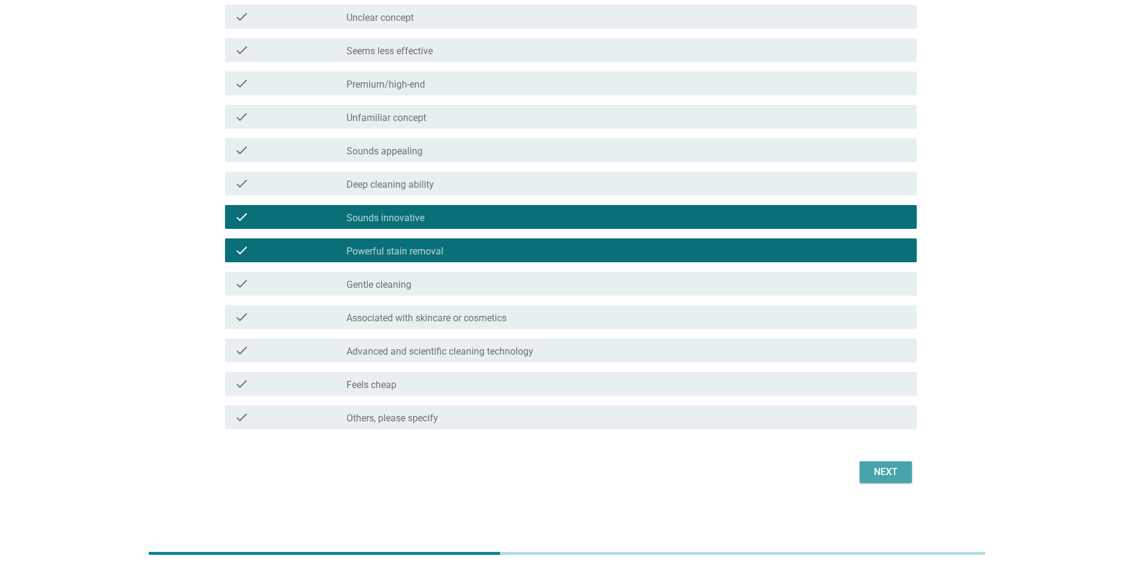
click at [362, 98] on div "Next" at bounding box center [885, 472] width 33 height 14
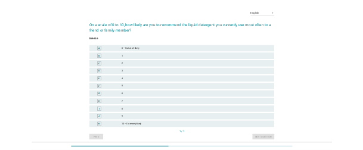
scroll to position [64, 0]
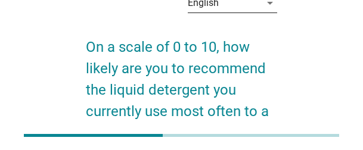
click at [220, 8] on div "English" at bounding box center [224, 2] width 73 height 19
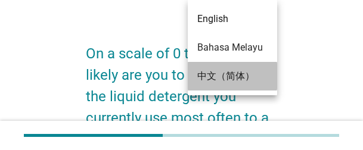
click at [226, 73] on div "中文（简体）" at bounding box center [232, 76] width 70 height 14
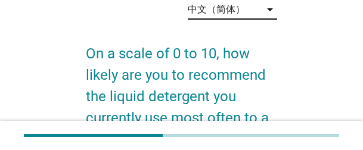
scroll to position [0, 0]
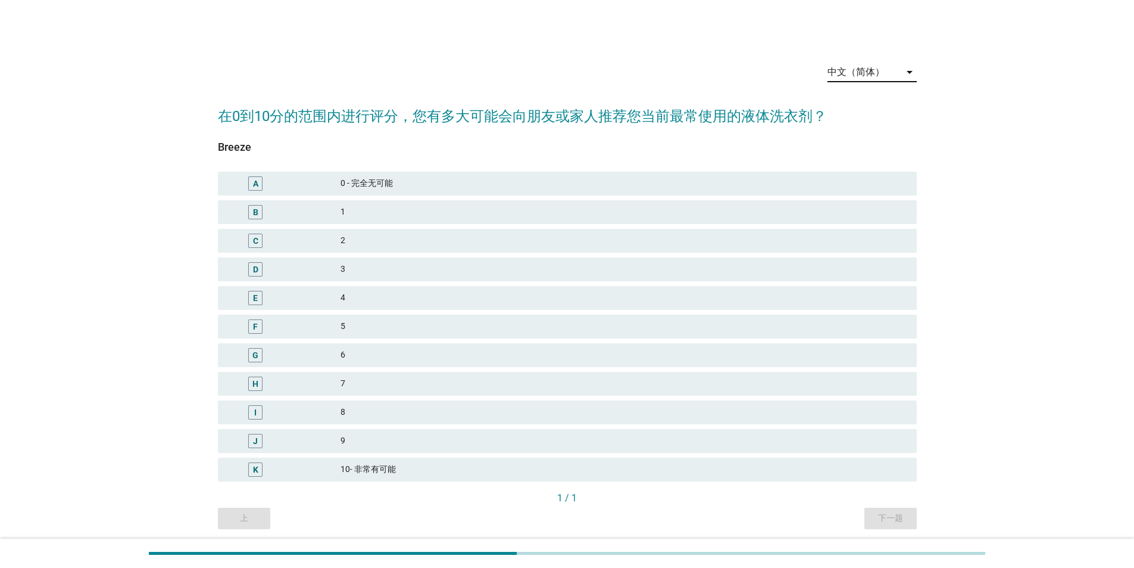
click at [362, 98] on div "9" at bounding box center [624, 441] width 567 height 14
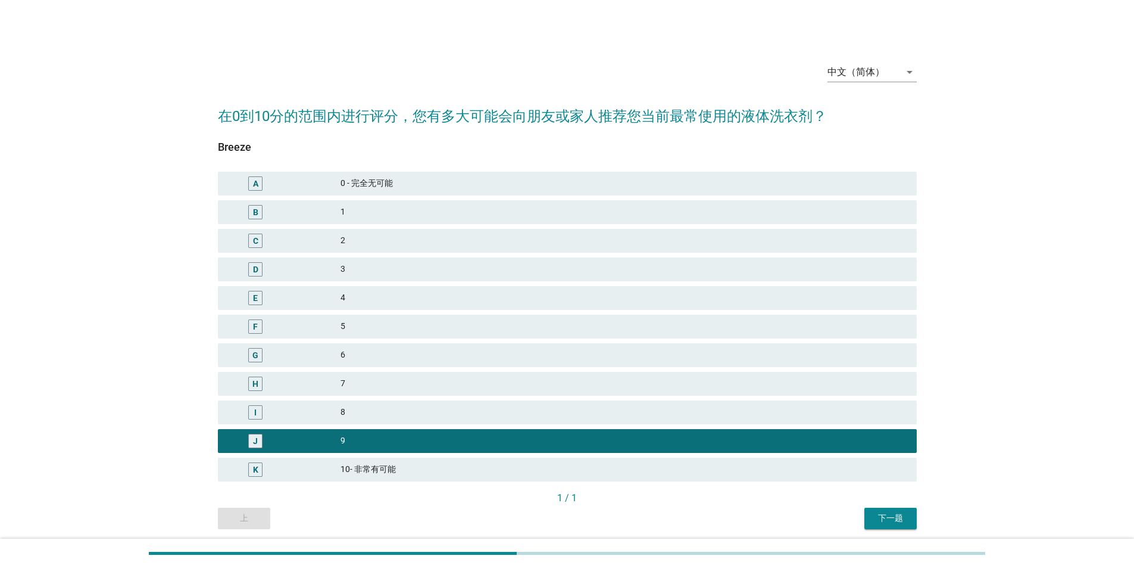
click at [362, 98] on button "下一题" at bounding box center [891, 517] width 52 height 21
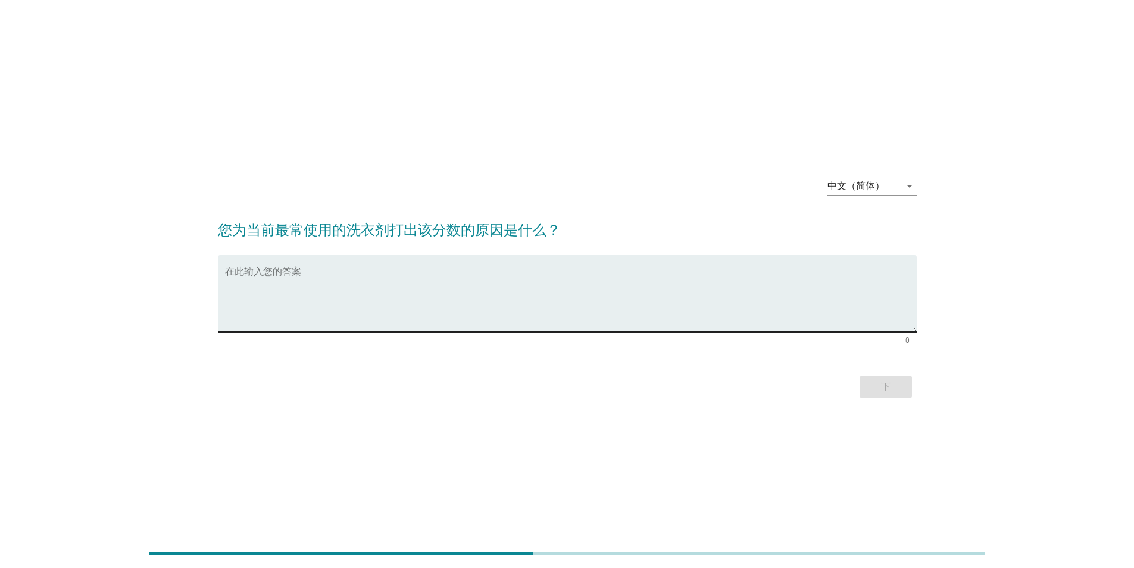
click at [231, 98] on textarea "在此输入您的答案" at bounding box center [571, 300] width 692 height 63
type textarea "It creates just the right amount of foam – not too much to rinse away, not too …"
click at [362, 98] on div "下" at bounding box center [885, 386] width 33 height 14
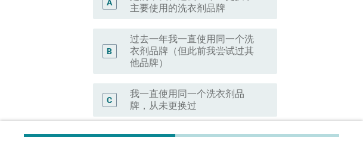
scroll to position [179, 0]
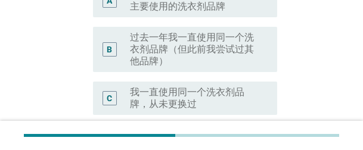
click at [247, 52] on label "过去一年我一直使用同一个洗衣剂品牌（但此前我尝试过其他品牌）" at bounding box center [194, 50] width 128 height 36
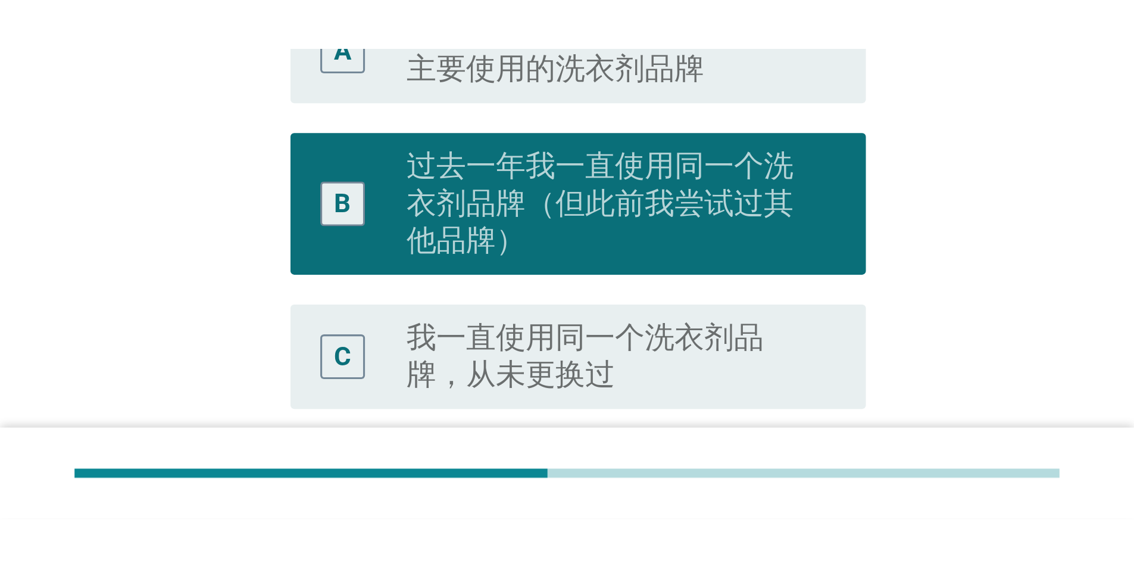
scroll to position [29, 0]
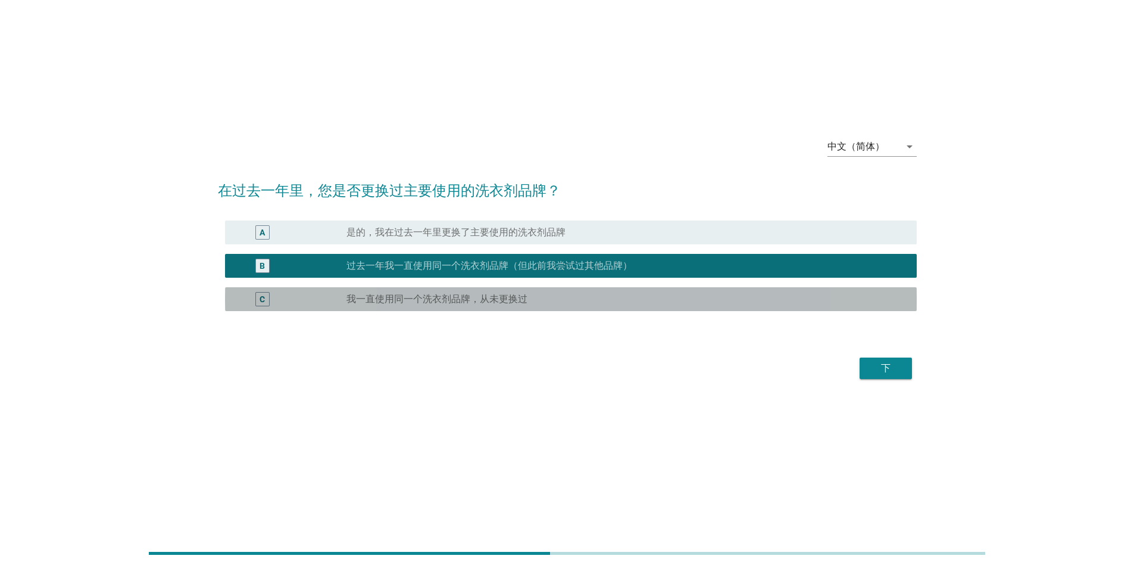
click at [362, 98] on label "我一直使用同一个洗衣剂品牌，从未更换过" at bounding box center [437, 299] width 181 height 12
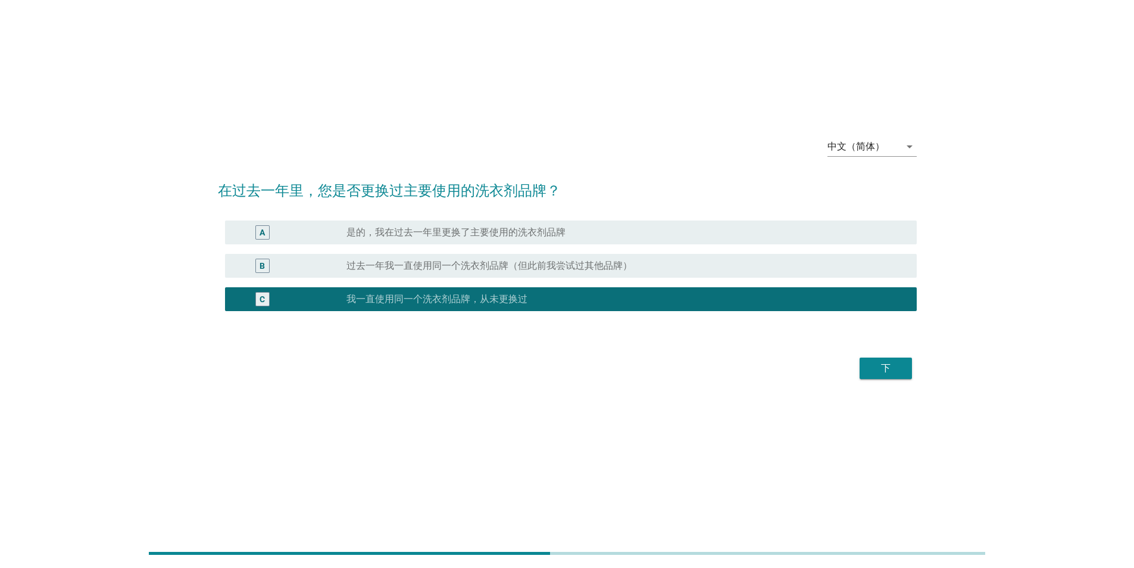
click at [362, 98] on div "下" at bounding box center [885, 368] width 33 height 14
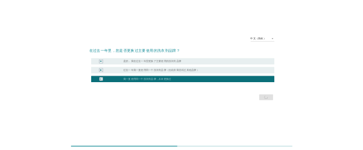
scroll to position [0, 0]
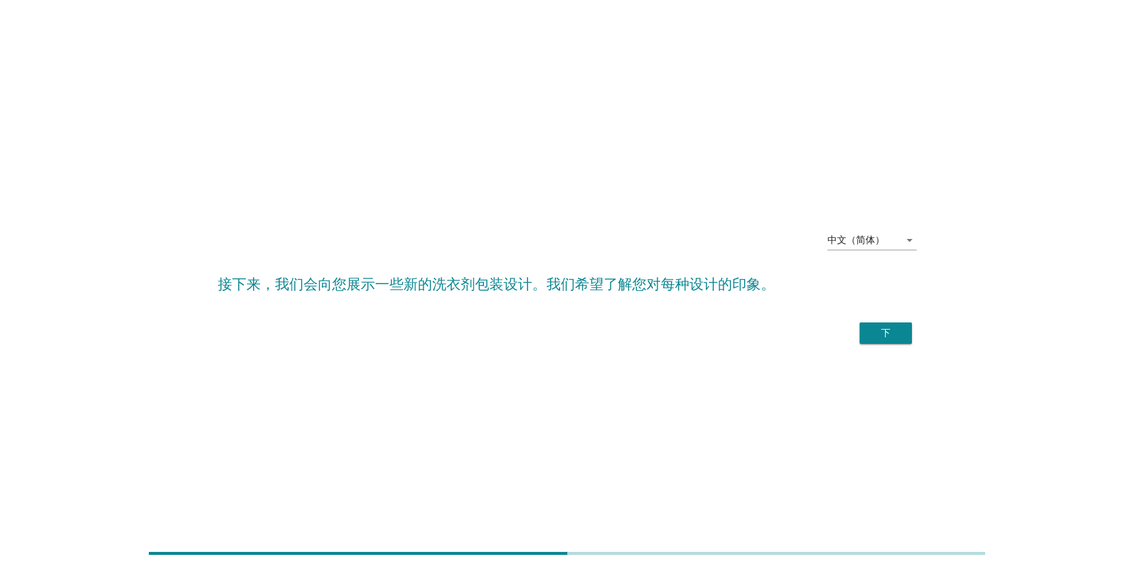
click at [362, 98] on div "下" at bounding box center [567, 333] width 699 height 29
click at [362, 98] on button "下" at bounding box center [886, 332] width 52 height 21
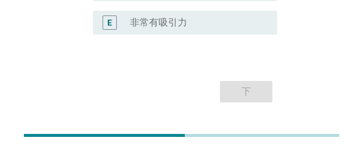
scroll to position [343, 0]
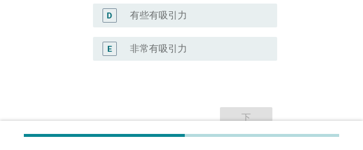
click at [145, 52] on label "非常有吸引力" at bounding box center [158, 49] width 57 height 12
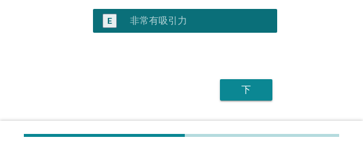
scroll to position [403, 0]
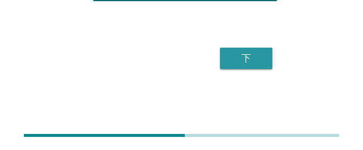
click at [257, 63] on div "下" at bounding box center [245, 58] width 33 height 14
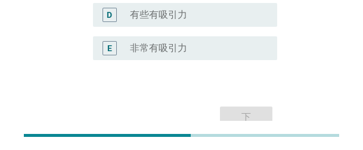
scroll to position [343, 0]
click at [201, 51] on div "radio_button_unchecked 非常有吸引力" at bounding box center [194, 49] width 128 height 12
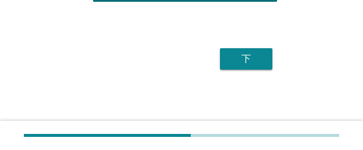
scroll to position [403, 0]
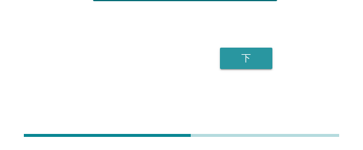
click at [247, 61] on div "下" at bounding box center [245, 58] width 33 height 14
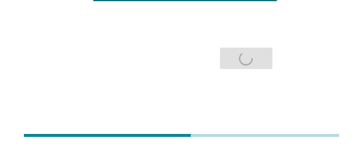
scroll to position [0, 0]
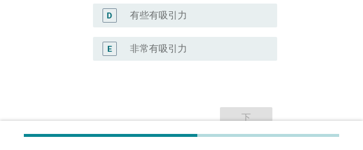
click at [207, 46] on div "radio_button_unchecked 非常有吸引力" at bounding box center [194, 49] width 128 height 12
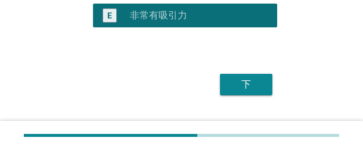
scroll to position [403, 0]
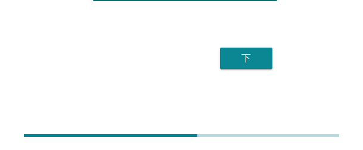
click at [250, 52] on div "下" at bounding box center [245, 58] width 33 height 14
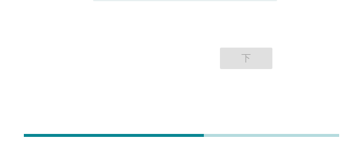
scroll to position [343, 0]
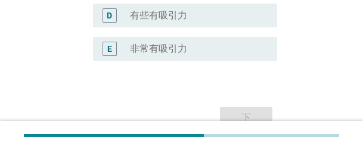
click at [188, 52] on div "radio_button_unchecked 非常有吸引力" at bounding box center [194, 49] width 128 height 12
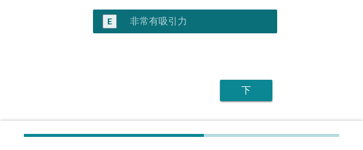
scroll to position [403, 0]
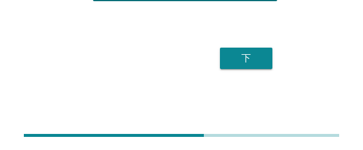
click at [257, 58] on div "下" at bounding box center [245, 58] width 33 height 14
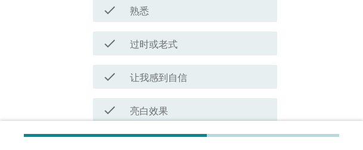
scroll to position [536, 0]
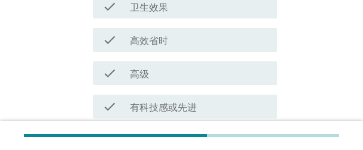
click at [167, 39] on label "高效省时" at bounding box center [149, 41] width 38 height 12
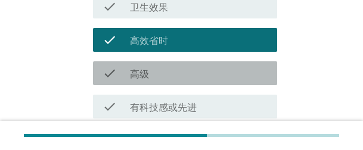
click at [166, 71] on div "check_box_outline_blank 高级" at bounding box center [199, 73] width 138 height 14
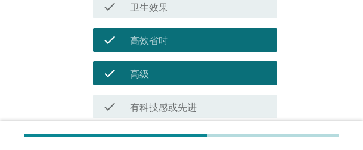
click at [161, 98] on label "有科技感或先进" at bounding box center [163, 108] width 67 height 12
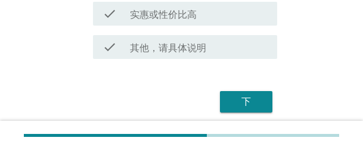
scroll to position [1039, 0]
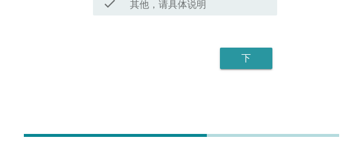
click at [251, 63] on div "下" at bounding box center [245, 58] width 33 height 14
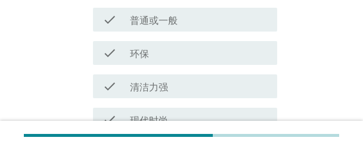
scroll to position [298, 0]
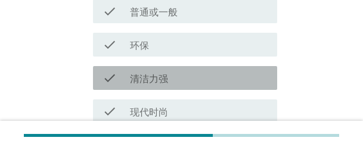
click at [170, 74] on div "check_box_outline_blank 清洁力强" at bounding box center [199, 78] width 138 height 14
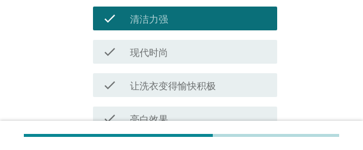
click at [176, 83] on label "让洗衣变得愉快积极" at bounding box center [173, 86] width 86 height 12
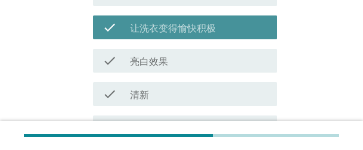
scroll to position [417, 0]
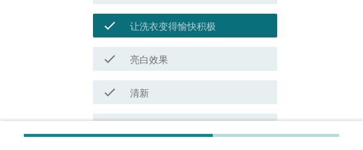
click at [174, 56] on div "check_box_outline_blank 亮白效果" at bounding box center [199, 59] width 138 height 14
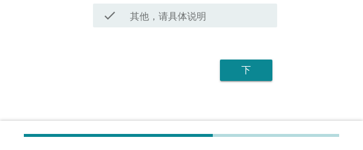
scroll to position [1039, 0]
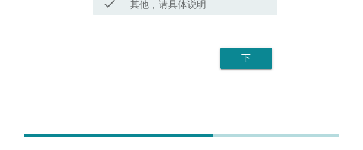
click at [261, 62] on div "下" at bounding box center [245, 58] width 33 height 14
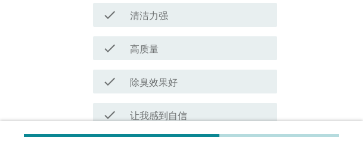
scroll to position [361, 0]
click at [170, 74] on div "check_box_outline_blank 除臭效果好" at bounding box center [199, 81] width 138 height 14
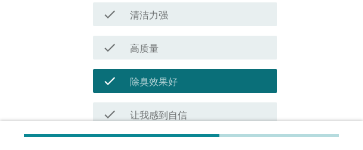
click at [161, 98] on div "check check_box_outline_blank 让我感到自信" at bounding box center [181, 114] width 191 height 33
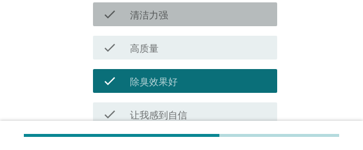
click at [176, 6] on div "check check_box_outline_blank 清洁力强" at bounding box center [185, 14] width 184 height 24
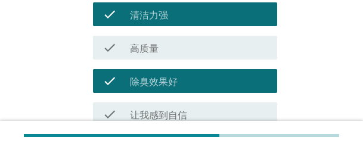
click at [180, 38] on div "check check_box_outline_blank 高质量" at bounding box center [185, 48] width 184 height 24
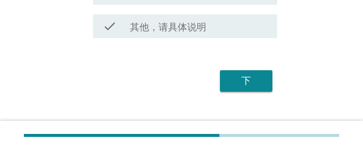
scroll to position [1039, 0]
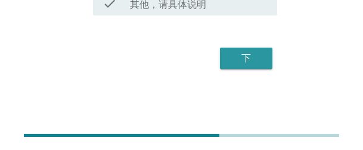
click at [269, 60] on button "下" at bounding box center [246, 58] width 52 height 21
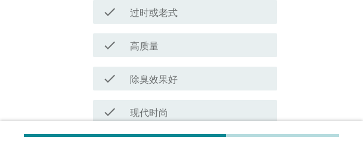
scroll to position [298, 0]
click at [164, 72] on div "check_box_outline_blank 除臭效果好" at bounding box center [199, 78] width 138 height 14
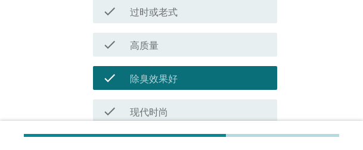
click at [164, 98] on label "现代时尚" at bounding box center [149, 113] width 38 height 12
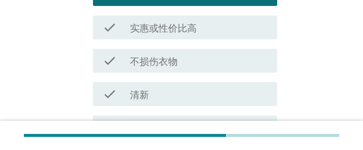
scroll to position [417, 0]
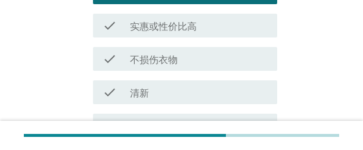
click at [177, 62] on label "不损伤衣物" at bounding box center [154, 60] width 48 height 12
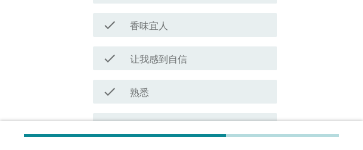
scroll to position [1039, 0]
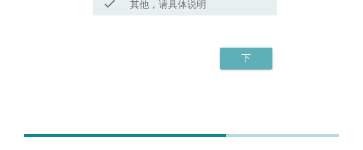
click at [237, 64] on div "下" at bounding box center [245, 58] width 33 height 14
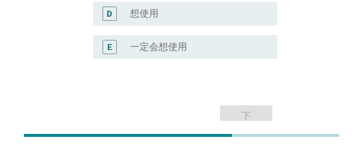
scroll to position [364, 0]
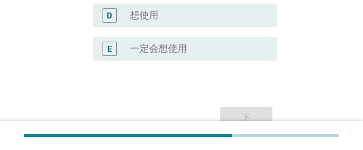
click at [197, 54] on div "radio_button_unchecked 一定会想使用" at bounding box center [194, 49] width 128 height 12
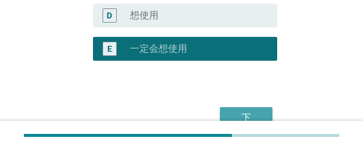
click at [253, 98] on button "下" at bounding box center [246, 117] width 52 height 21
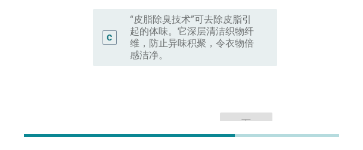
scroll to position [268, 0]
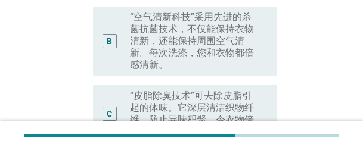
click at [210, 90] on label "“皮脂除臭技术”可去除皮脂引起的体味。它深层清洁织物纤维，防止异味积聚，令衣物倍感洁净。" at bounding box center [194, 114] width 128 height 48
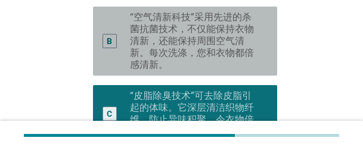
click at [201, 27] on label "“空气清新科技”采用先进的杀菌抗菌技术，不仅能保持衣物清新，还能保持周围空气清新。每次洗涤，您和衣物都倍感清新。" at bounding box center [194, 41] width 128 height 60
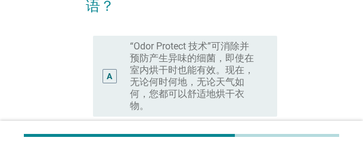
scroll to position [149, 0]
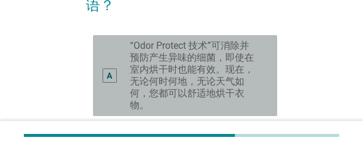
click at [232, 49] on label "“Odor Protect 技术”可消除并预防产生异味的细菌，即使在室内烘干时也能有效。现在，无论何时何地，无论天气如何，您都可以舒适地烘干衣物。" at bounding box center [194, 75] width 128 height 71
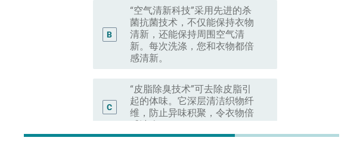
scroll to position [268, 0]
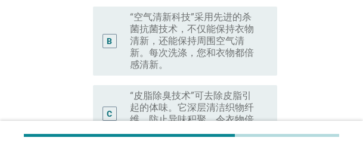
click at [149, 38] on label "“空气清新科技”采用先进的杀菌抗菌技术，不仅能保持衣物清新，还能保持周围空气清新。每次洗涤，您和衣物都倍感清新。" at bounding box center [194, 41] width 128 height 60
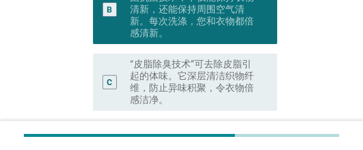
scroll to position [387, 0]
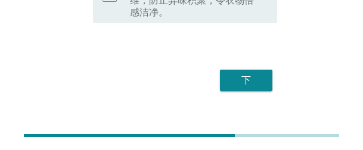
click at [241, 70] on button "下" at bounding box center [246, 80] width 52 height 21
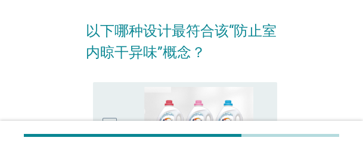
scroll to position [119, 0]
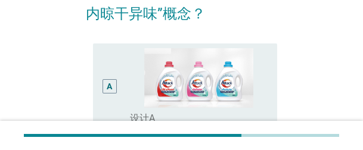
click at [119, 67] on div "A" at bounding box center [115, 86] width 27 height 77
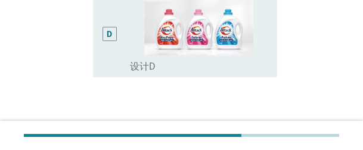
scroll to position [534, 0]
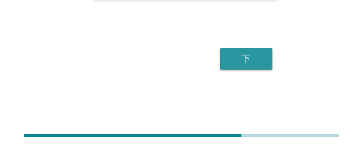
click at [253, 66] on button "下" at bounding box center [246, 58] width 52 height 21
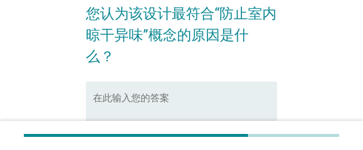
scroll to position [171, 0]
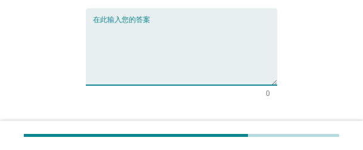
click at [230, 46] on textarea "在此输入您的答案" at bounding box center [185, 54] width 184 height 63
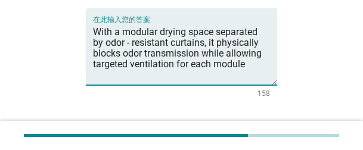
type textarea "With a modular drying space separated by odor - resistant curtains, it physical…"
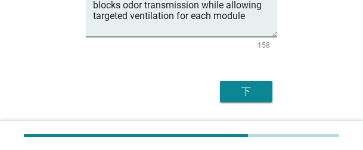
scroll to position [230, 0]
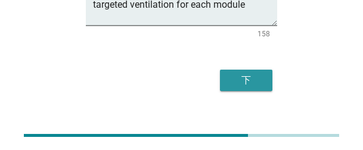
click at [250, 73] on div "下" at bounding box center [245, 80] width 33 height 14
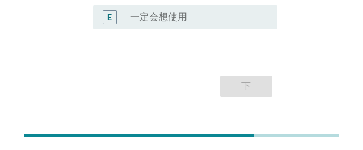
scroll to position [343, 0]
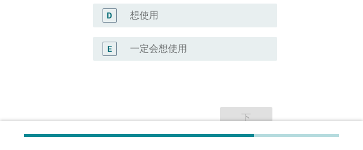
click at [179, 55] on div "radio_button_unchecked 一定会想使用" at bounding box center [199, 49] width 138 height 14
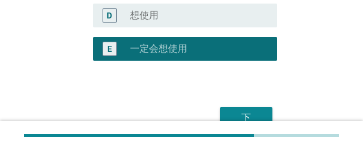
click at [254, 98] on div "下" at bounding box center [245, 118] width 33 height 14
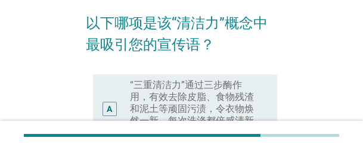
scroll to position [119, 0]
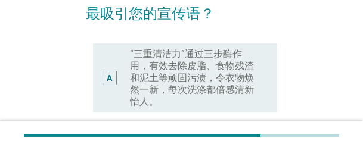
click at [214, 79] on label "“三重清洁力”通过三步酶作用，有效去除皮脂、食物残渣和泥土等顽固污渍，令衣物焕然一新，每次洗涤都倍感清新怡人。" at bounding box center [194, 78] width 128 height 60
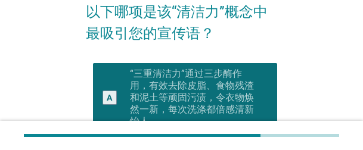
scroll to position [179, 0]
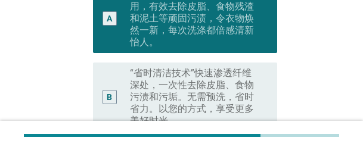
click at [133, 82] on label "“省时清洁技术”快速渗透纤维深处，一次性去除皮脂、食物污渍和污垢。无需预洗，省时省力。以您的方式，享受更多美好时光。" at bounding box center [194, 97] width 128 height 60
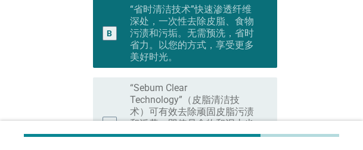
scroll to position [399, 0]
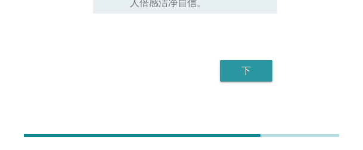
click at [265, 60] on button "下" at bounding box center [246, 70] width 52 height 21
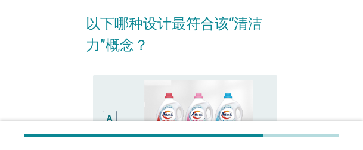
scroll to position [119, 0]
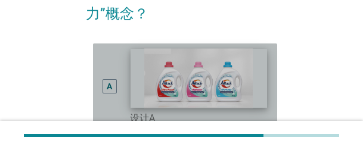
click at [248, 62] on img at bounding box center [198, 78] width 136 height 60
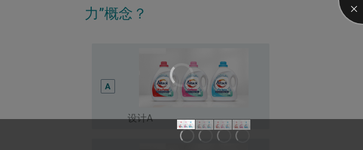
click at [351, 11] on div at bounding box center [363, 0] width 48 height 48
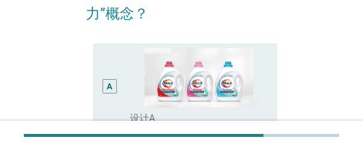
click at [118, 96] on div "A" at bounding box center [115, 86] width 27 height 77
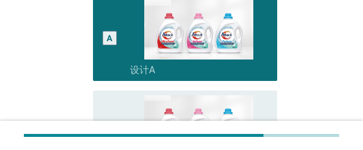
scroll to position [298, 0]
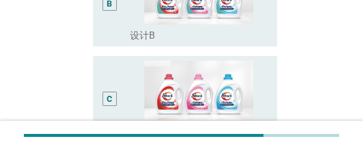
click at [107, 75] on div "C" at bounding box center [109, 99] width 14 height 77
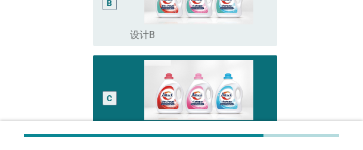
scroll to position [534, 0]
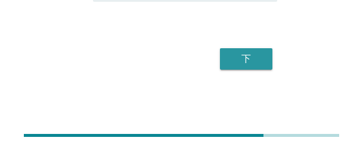
click at [258, 64] on div "下" at bounding box center [245, 59] width 33 height 14
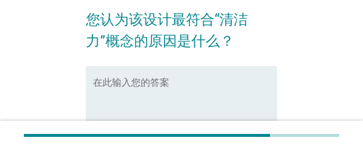
scroll to position [60, 0]
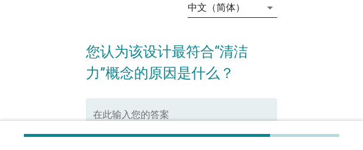
click at [242, 8] on div "中文（简体）" at bounding box center [216, 7] width 57 height 11
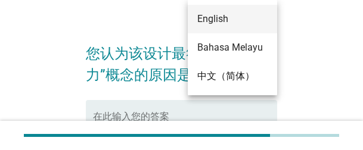
click at [230, 21] on div "English" at bounding box center [232, 19] width 70 height 14
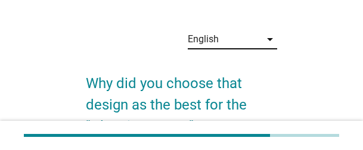
scroll to position [60, 0]
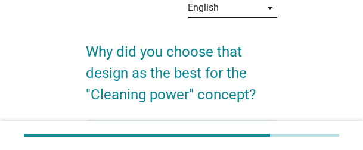
click at [227, 13] on div "English" at bounding box center [224, 7] width 73 height 19
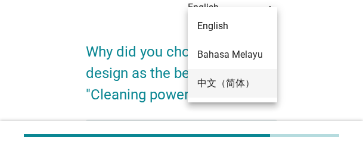
click at [227, 80] on div "中文（简体）" at bounding box center [232, 83] width 70 height 14
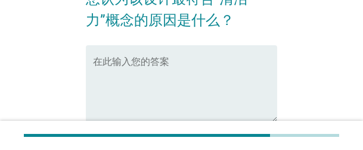
scroll to position [119, 0]
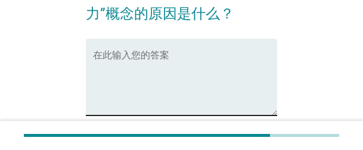
click at [224, 74] on textarea "在此输入您的答案" at bounding box center [185, 84] width 184 height 63
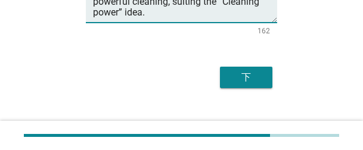
scroll to position [230, 0]
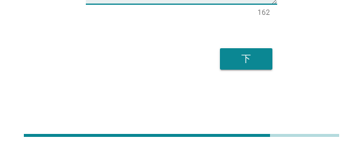
type textarea "The design uses a dual - action cleaning system – chemical dissolution plus mec…"
click at [255, 61] on div "下" at bounding box center [245, 59] width 33 height 14
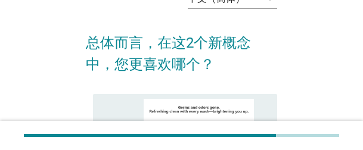
scroll to position [119, 0]
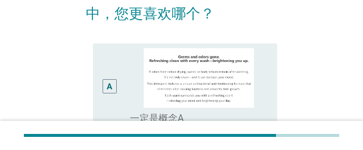
click at [113, 86] on div "A" at bounding box center [109, 86] width 14 height 14
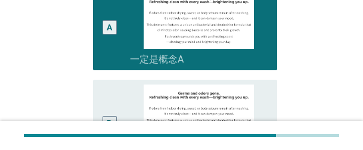
scroll to position [179, 0]
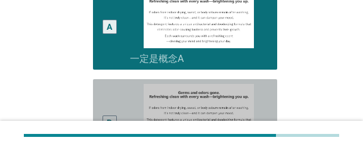
click at [104, 87] on div "B" at bounding box center [109, 122] width 14 height 77
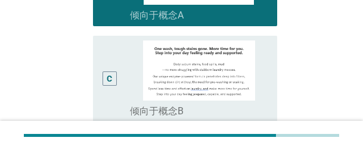
scroll to position [534, 0]
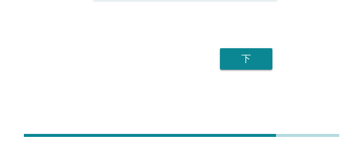
click at [273, 61] on div "下" at bounding box center [181, 59] width 191 height 29
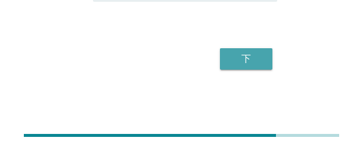
click at [251, 61] on div "下" at bounding box center [245, 59] width 33 height 14
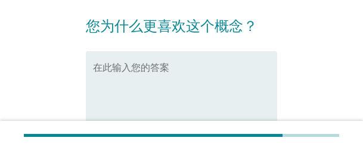
scroll to position [60, 0]
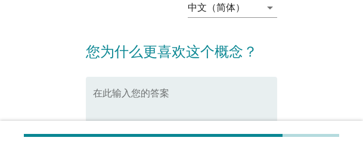
click at [213, 98] on textarea "在此输入您的答案" at bounding box center [185, 122] width 184 height 63
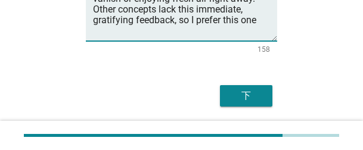
scroll to position [179, 0]
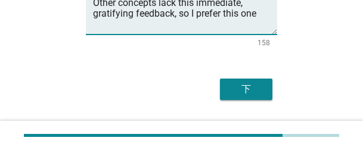
type textarea "Using it feels satisfying – seeing dirt vanish or enjoying fresh air right away…"
click at [258, 91] on div "下" at bounding box center [245, 89] width 33 height 14
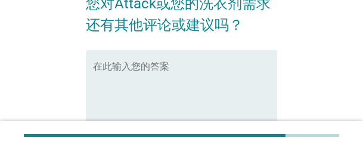
scroll to position [119, 0]
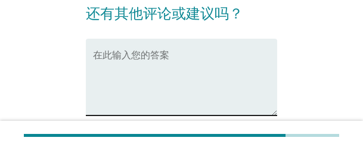
click at [159, 91] on textarea "在此输入您的答案" at bounding box center [185, 84] width 184 height 63
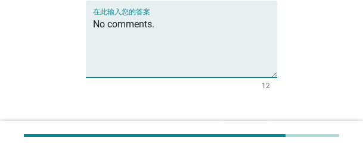
scroll to position [230, 0]
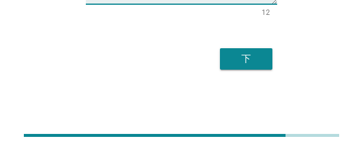
type textarea "No comments."
click at [255, 64] on div "下" at bounding box center [245, 59] width 33 height 14
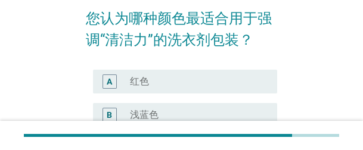
scroll to position [119, 0]
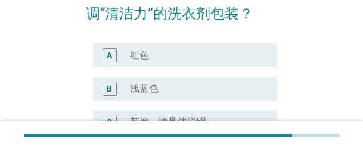
drag, startPoint x: 152, startPoint y: 85, endPoint x: 5, endPoint y: 91, distance: 147.8
click at [152, 85] on label "浅蓝色" at bounding box center [144, 89] width 29 height 12
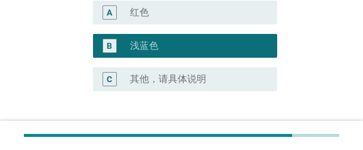
scroll to position [251, 0]
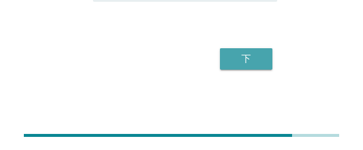
click at [266, 62] on button "下" at bounding box center [246, 58] width 52 height 21
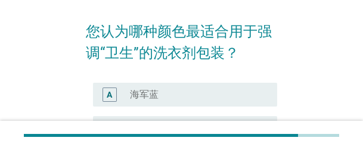
scroll to position [119, 0]
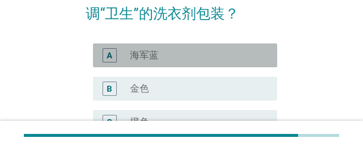
click at [160, 56] on div "radio_button_unchecked 海军蓝" at bounding box center [194, 55] width 128 height 12
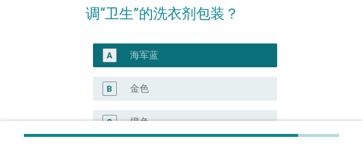
click at [326, 77] on div "中文（简体） arrow_drop_down 您认为哪种颜色最适合用于强调“卫生”的洗衣剂包装？ A radio_button_checked 海军蓝 B r…" at bounding box center [181, 84] width 315 height 329
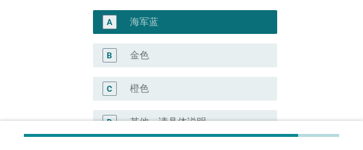
scroll to position [238, 0]
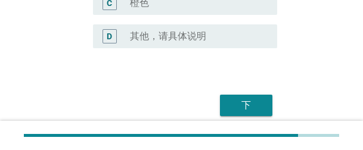
click at [198, 50] on div "D radio_button_unchecked 其他，请具体说明" at bounding box center [181, 36] width 191 height 33
click at [194, 42] on label "其他，请具体说明" at bounding box center [168, 36] width 76 height 12
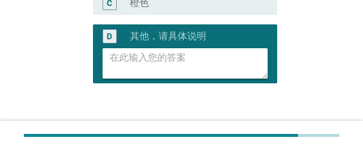
click at [154, 64] on textarea at bounding box center [189, 63] width 158 height 30
type textarea "white"
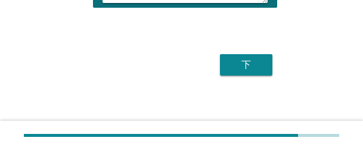
scroll to position [320, 0]
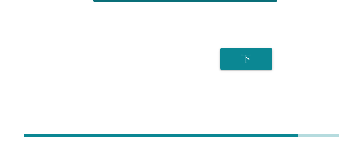
click at [253, 62] on div "下" at bounding box center [245, 59] width 33 height 14
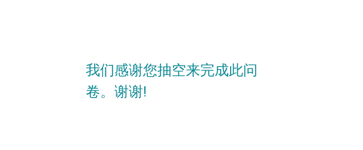
scroll to position [0, 0]
